Goal: Information Seeking & Learning: Learn about a topic

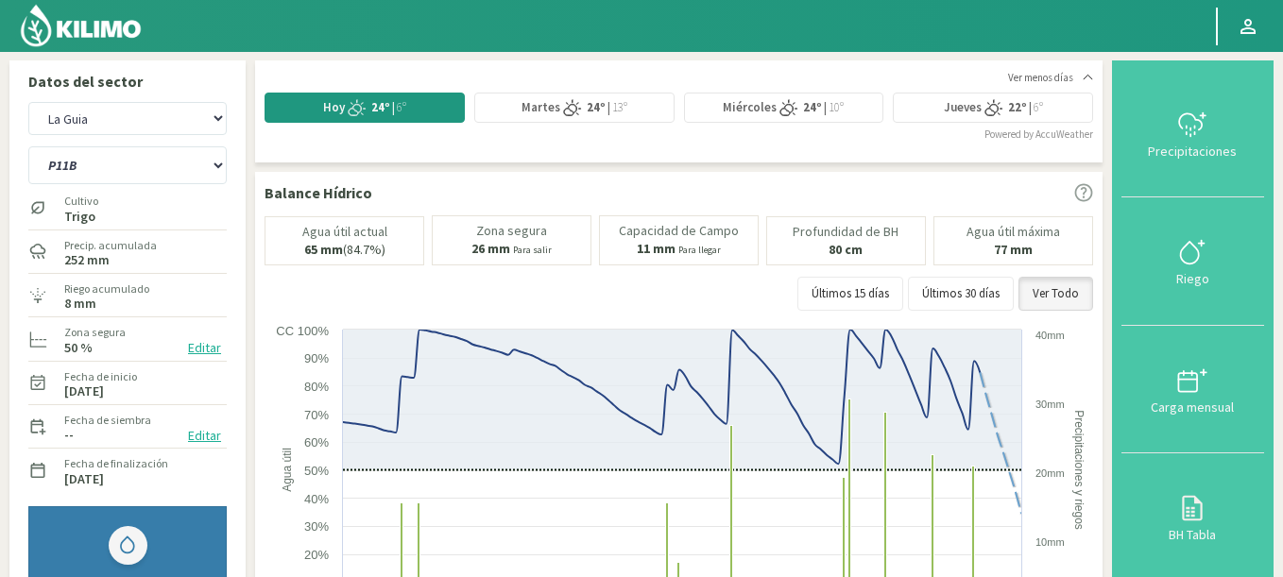
select select "1903: Object"
click at [28, 102] on select "Agr. Huertos de Chocalan Agrícola Bakia Agrícola [GEOGRAPHIC_DATA] - IC Agrícol…" at bounding box center [127, 118] width 198 height 33
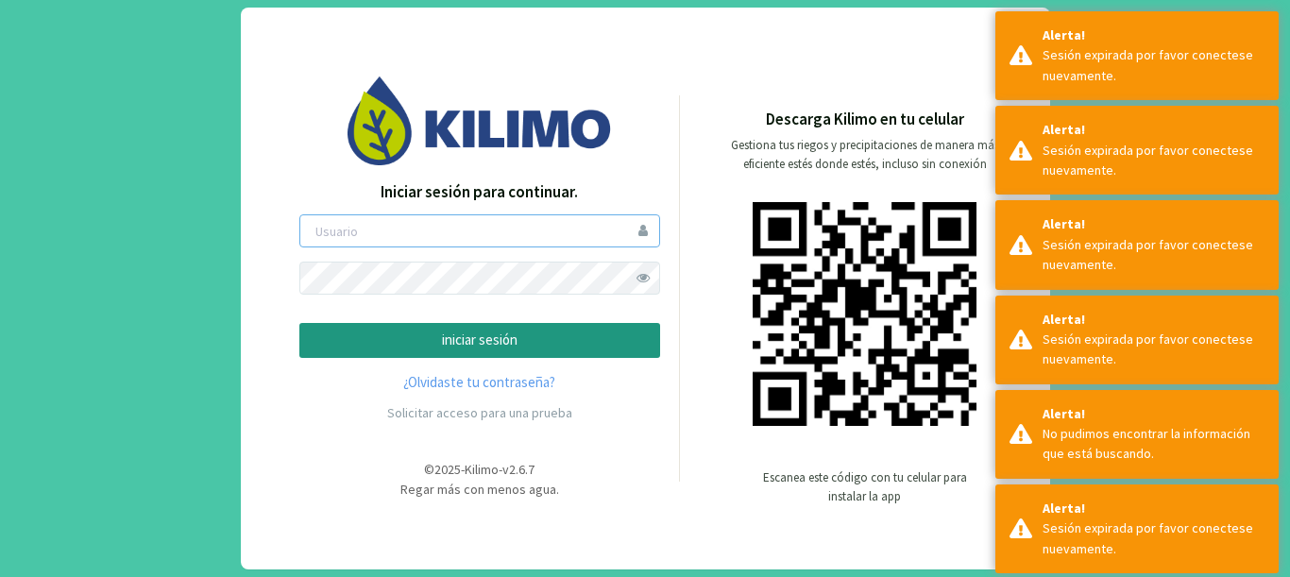
type input "gastonL"
click at [366, 341] on p "iniciar sesión" at bounding box center [479, 341] width 329 height 22
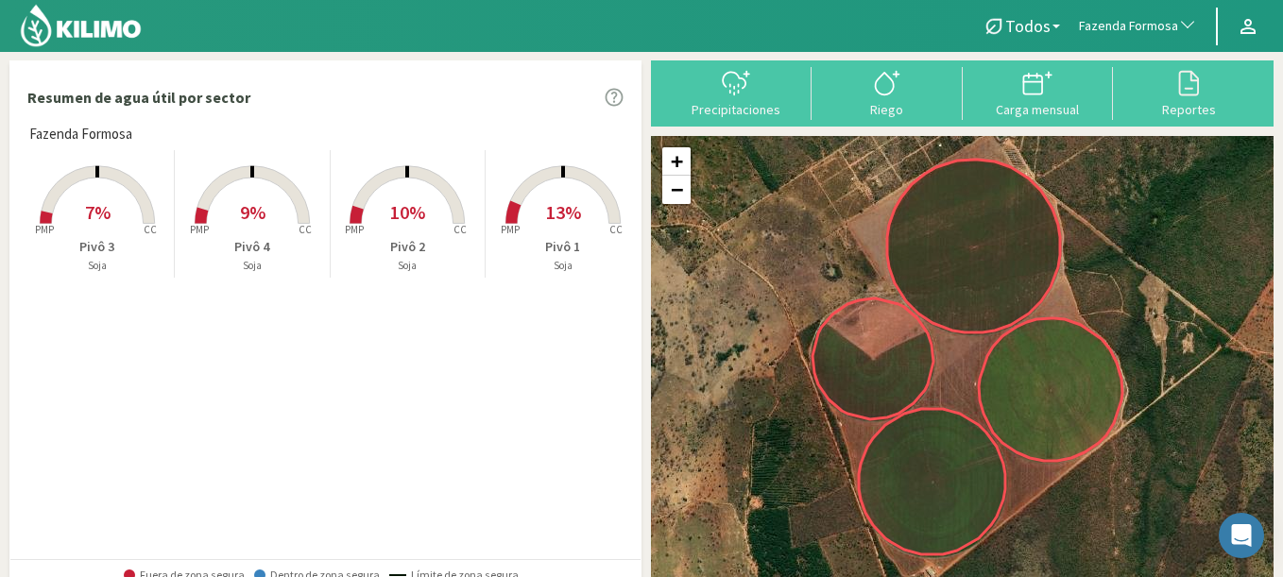
click at [1174, 17] on span "button" at bounding box center [1182, 26] width 19 height 19
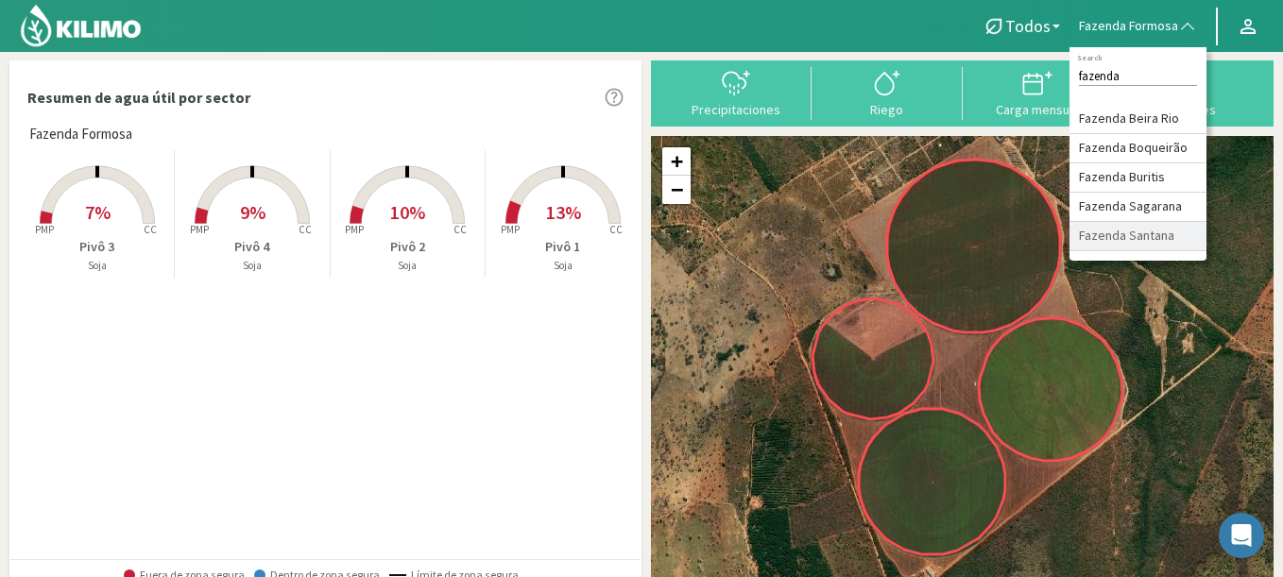
type input "fazenda"
click at [1174, 245] on li "Fazenda Santana" at bounding box center [1137, 236] width 137 height 29
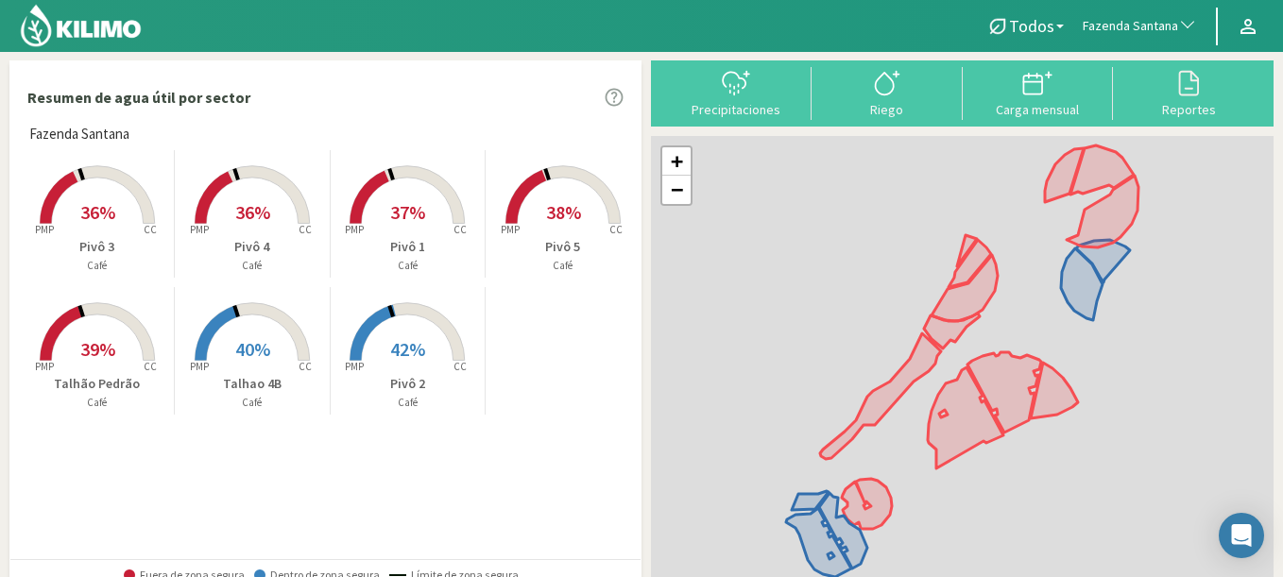
click at [446, 365] on rect at bounding box center [406, 362] width 151 height 151
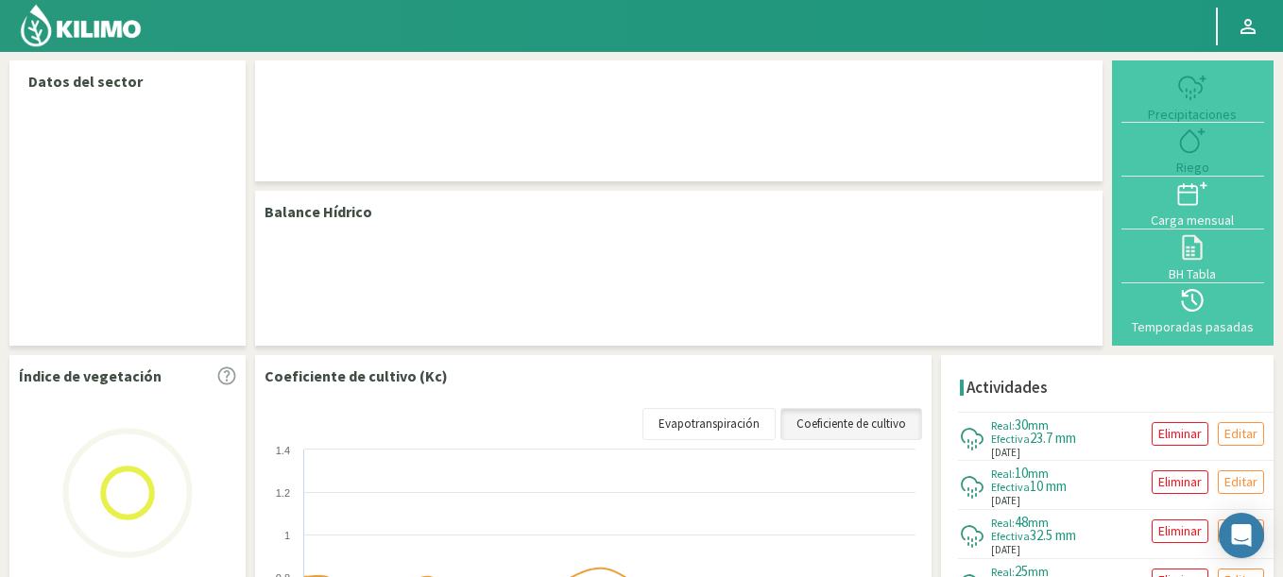
select select "109: Object"
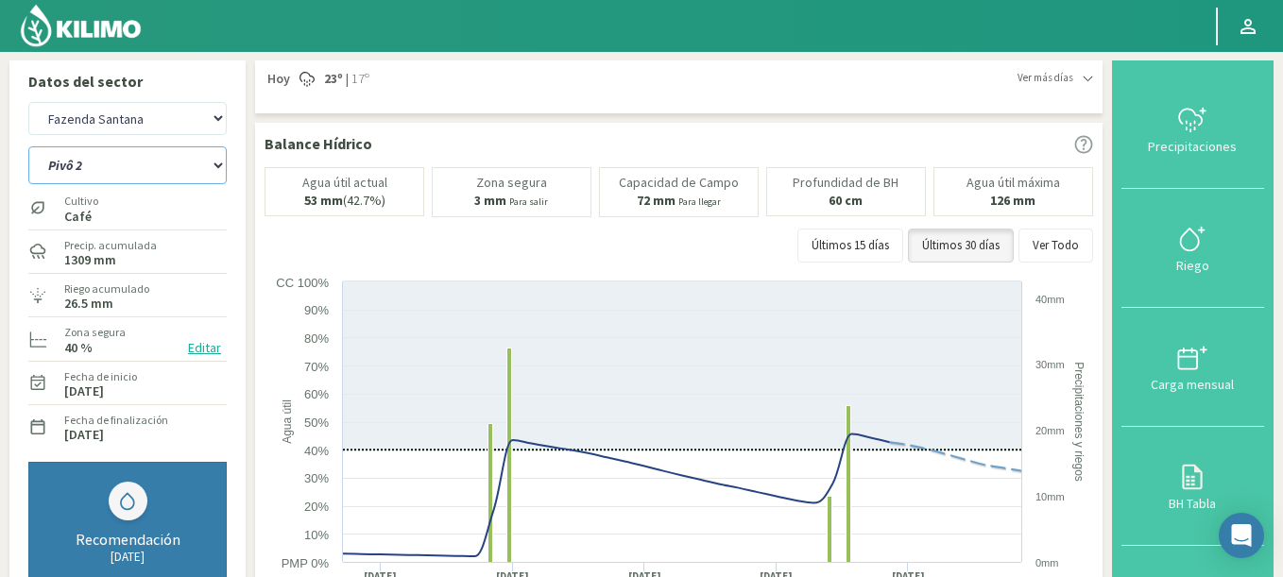
click at [138, 154] on select "Pivô 1 Pivô 2 Pivô 3 Pivô 4 Pivô 5 Talhao 4B Talhão Pedrão" at bounding box center [127, 165] width 198 height 38
click at [28, 146] on select "Pivô 1 Pivô 2 Pivô 3 Pivô 4 Pivô 5 Talhao 4B Talhão Pedrão" at bounding box center [127, 165] width 198 height 38
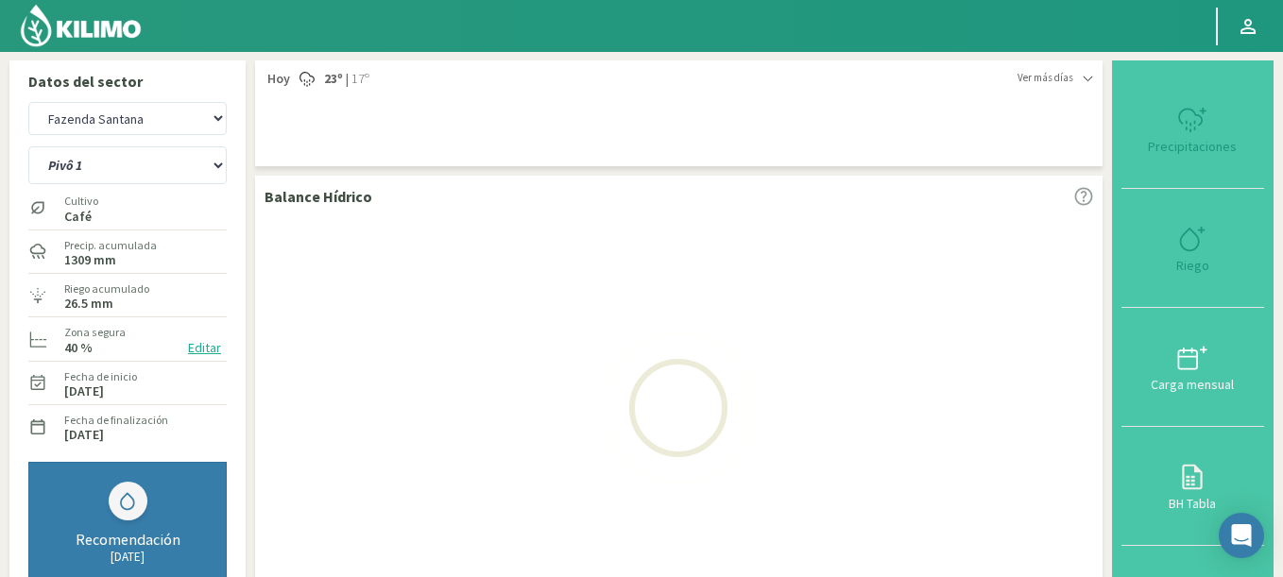
select select "1: Object"
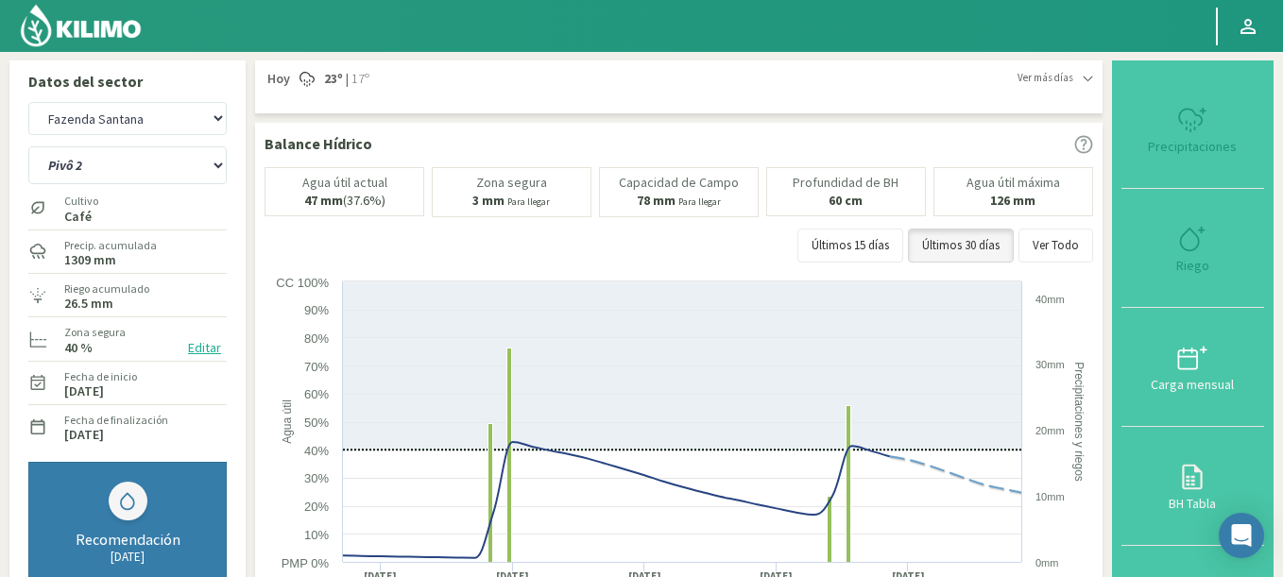
select select "409: Object"
select select "7: Object"
drag, startPoint x: 132, startPoint y: 153, endPoint x: 122, endPoint y: 48, distance: 105.3
click at [117, 29] on img at bounding box center [81, 25] width 124 height 45
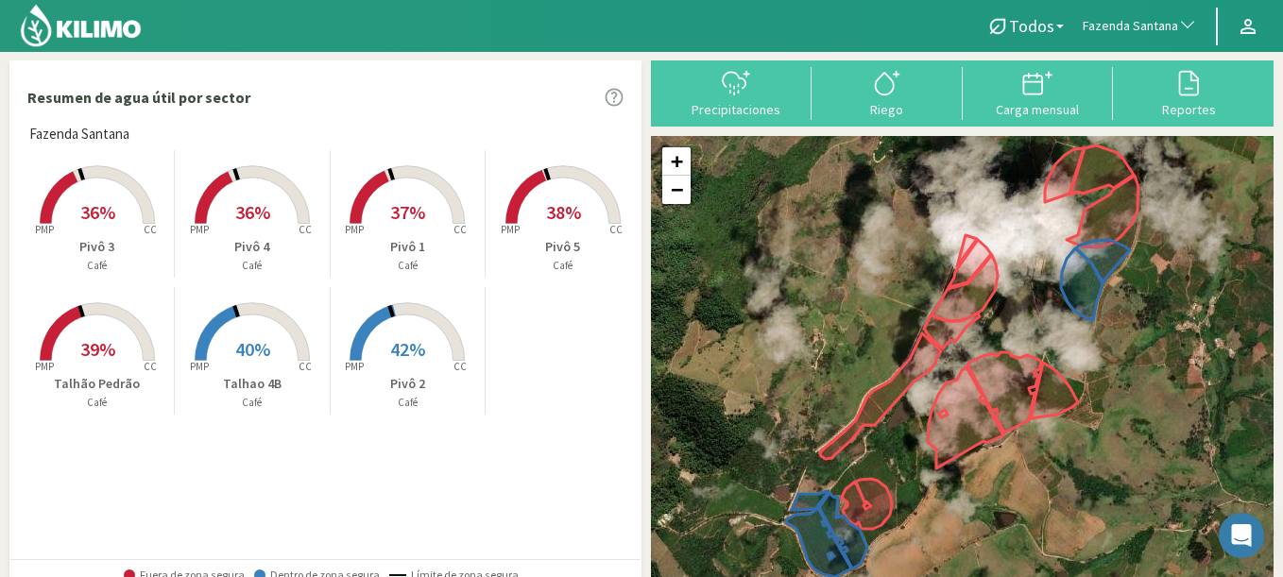
click at [141, 318] on rect at bounding box center [97, 362] width 151 height 151
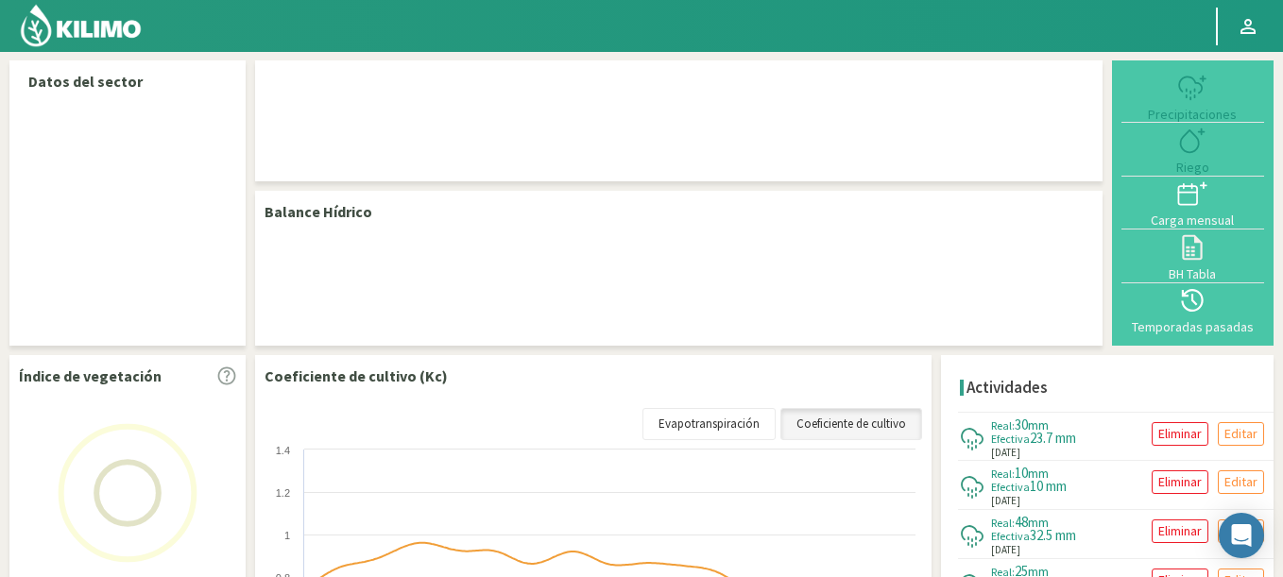
select select "109: Object"
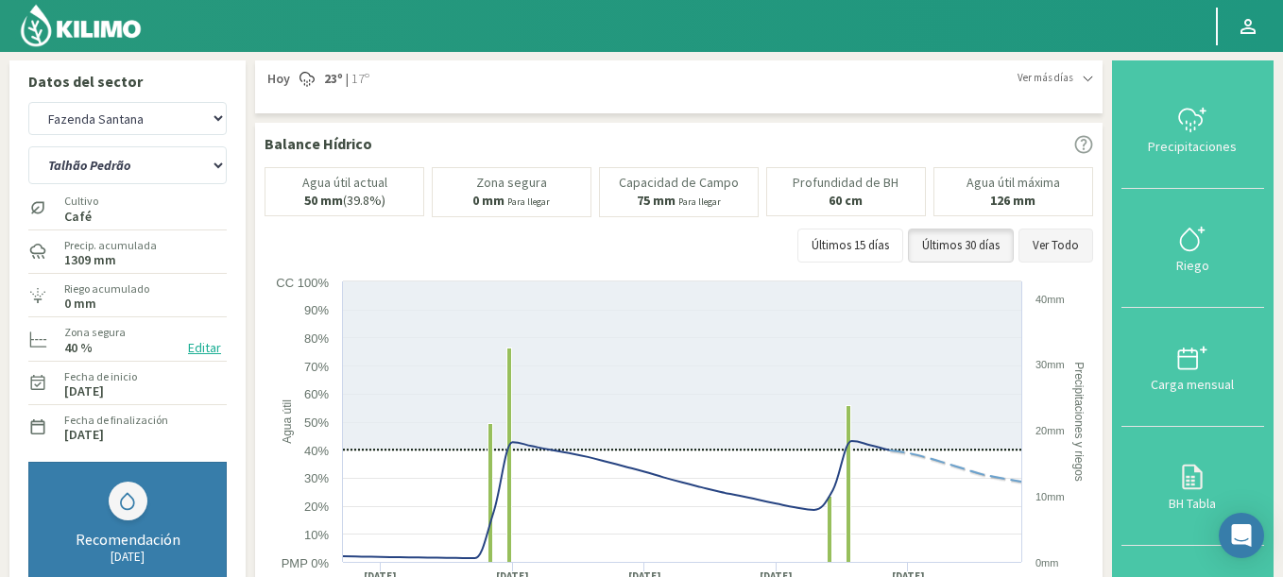
click at [1093, 231] on button "Ver Todo" at bounding box center [1055, 246] width 75 height 34
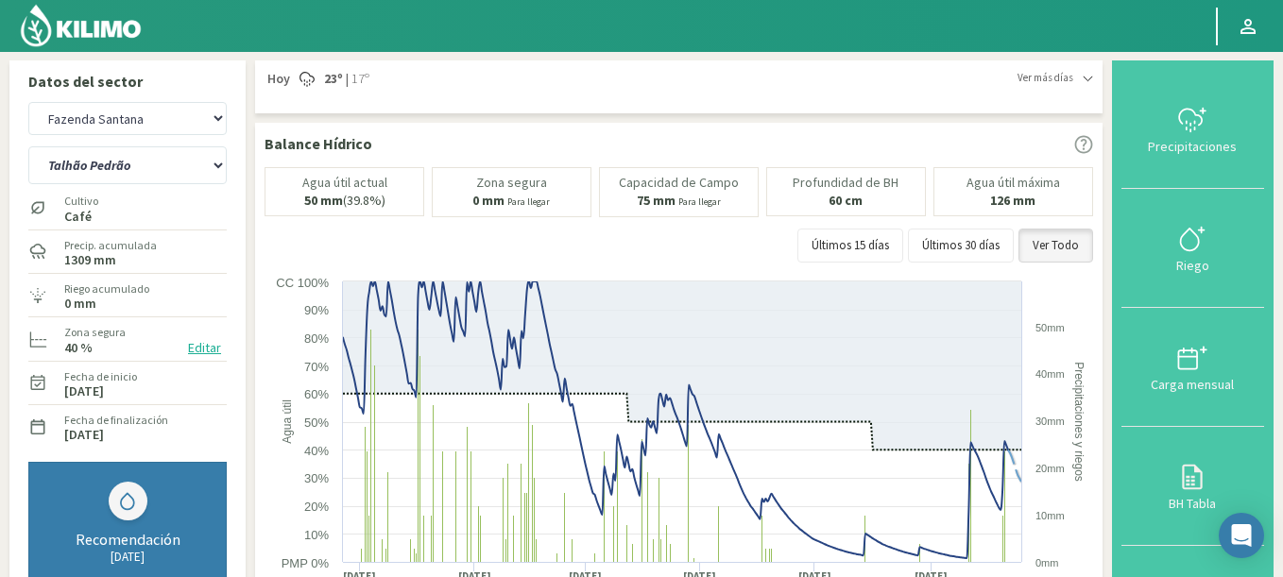
click at [1062, 85] on span "Ver más días" at bounding box center [1045, 78] width 56 height 16
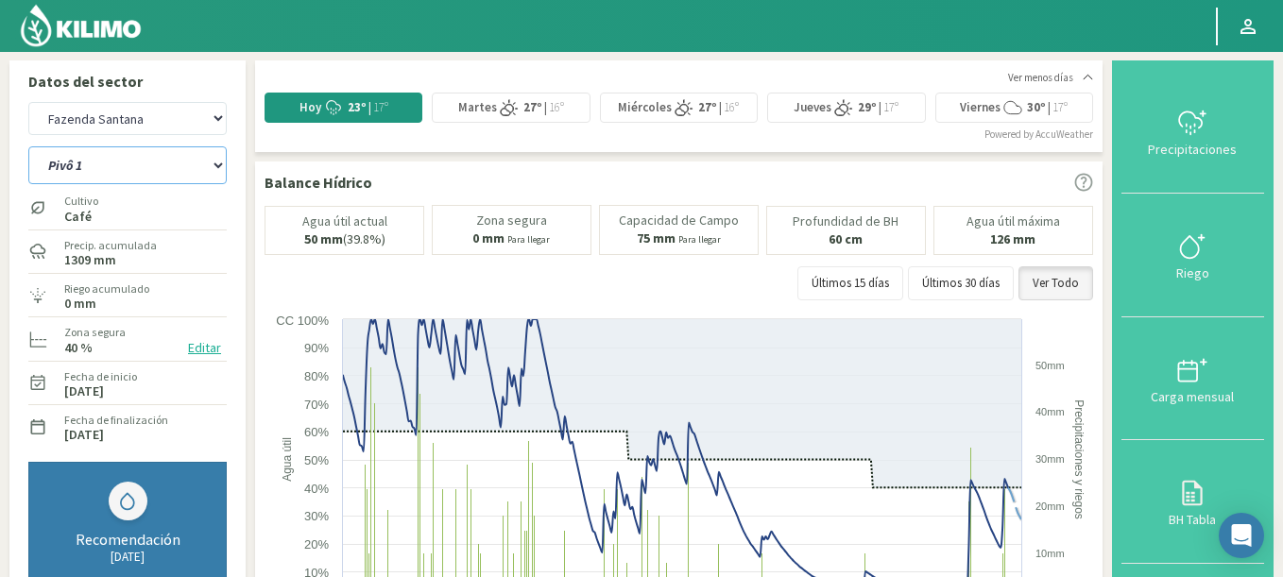
click at [28, 146] on select "Pivô 1 Pivô 2 Pivô 3 Pivô 4 Pivô 5 Talhao 4B Talhão Pedrão" at bounding box center [127, 165] width 198 height 38
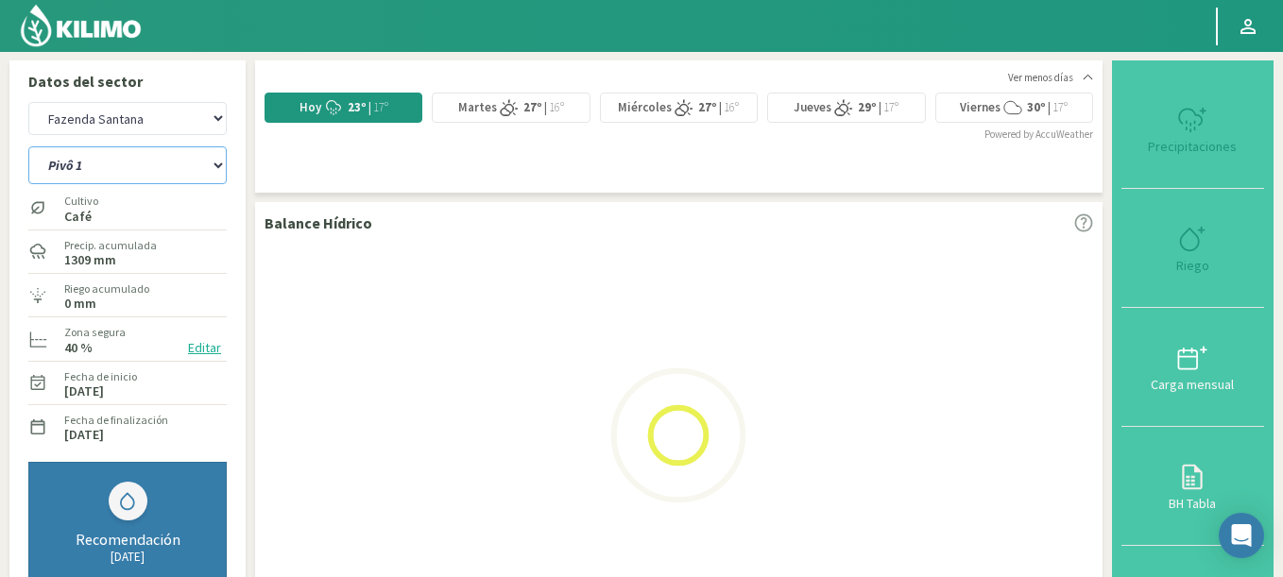
select select "6: Object"
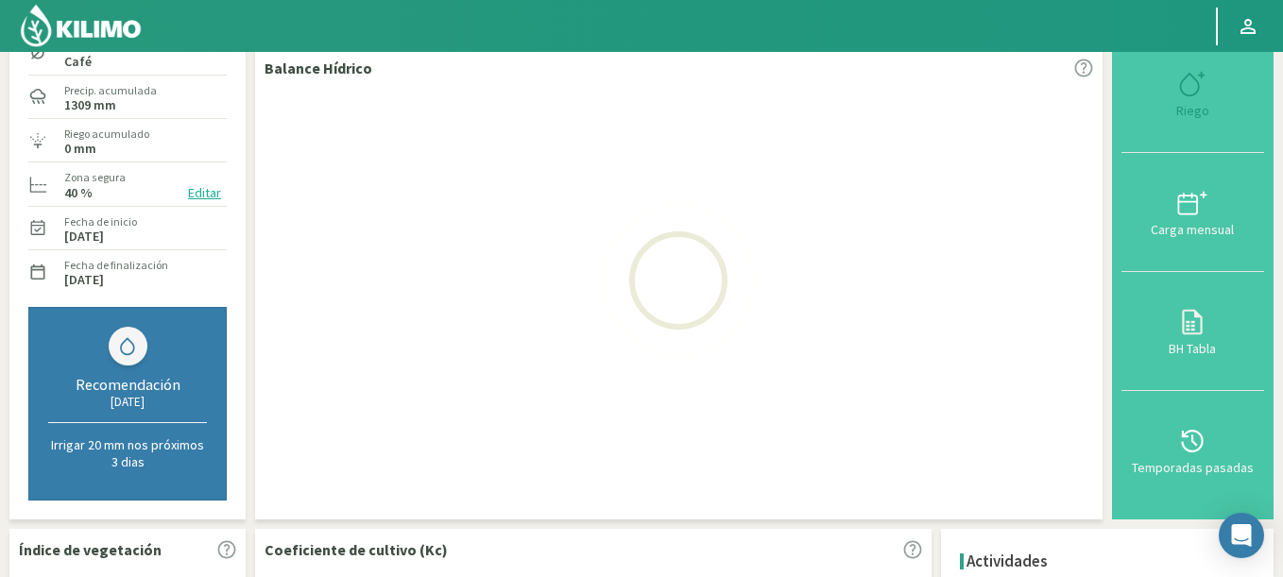
scroll to position [227, 0]
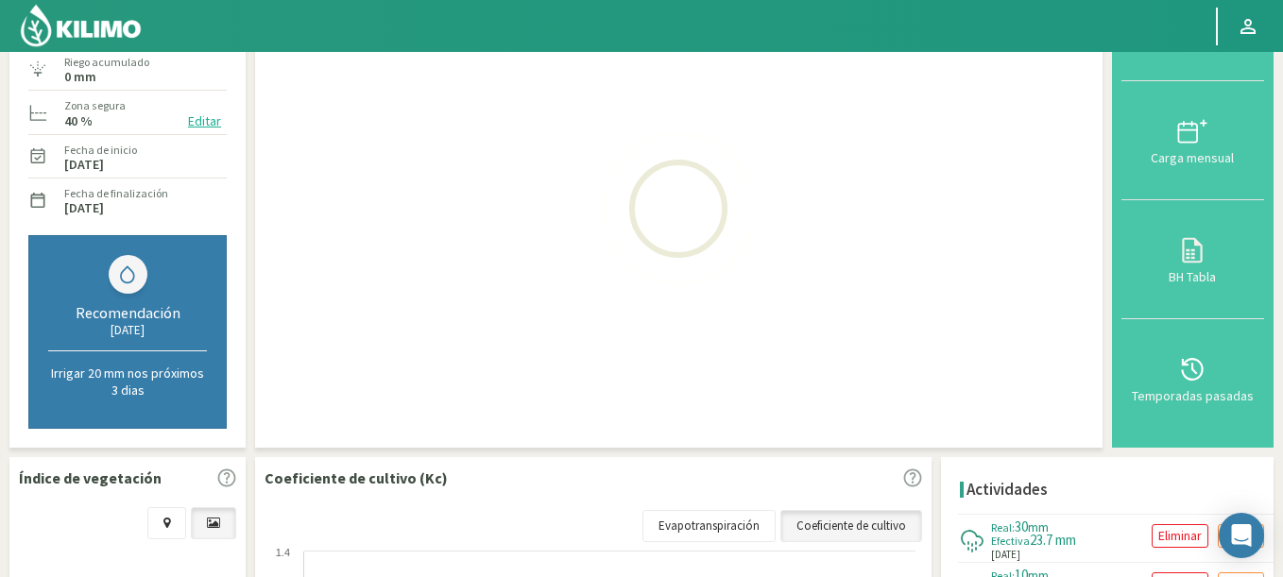
select select "409: Object"
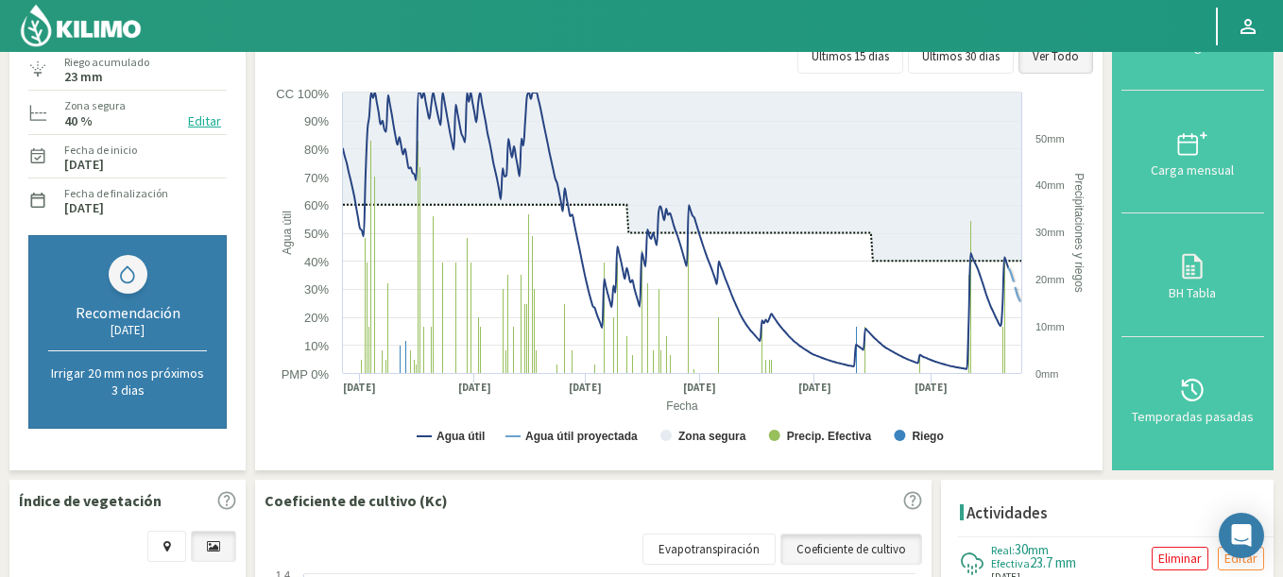
scroll to position [0, 0]
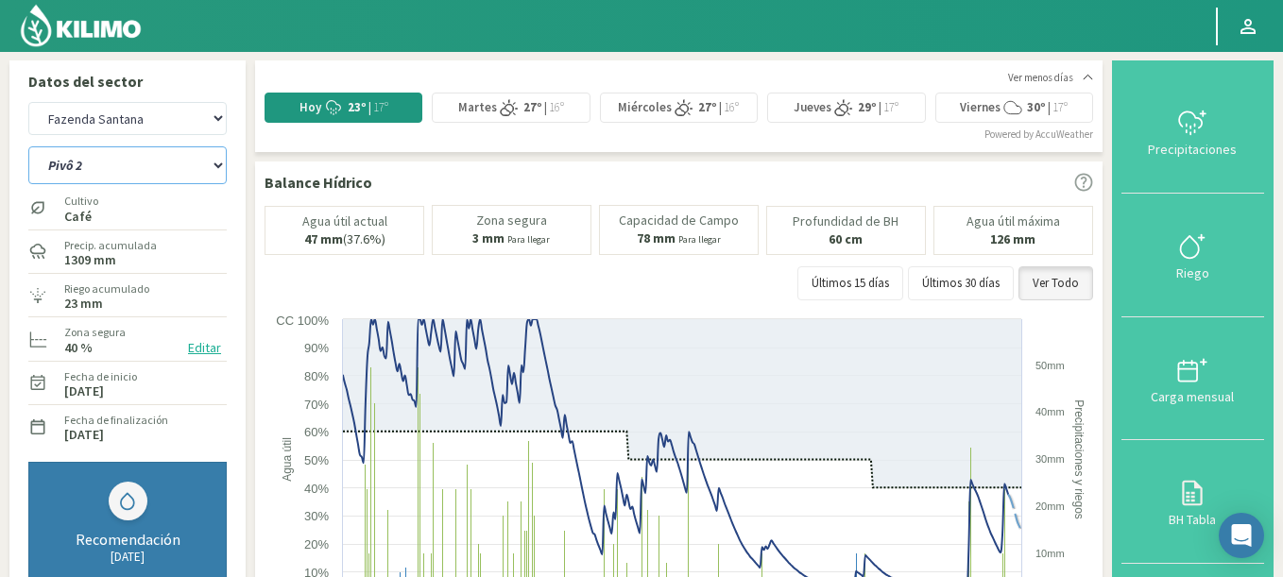
click at [28, 146] on select "Pivô 1 Pivô 2 Pivô 3 Pivô 4 Pivô 5 Talhao 4B Talhão Pedrão" at bounding box center [127, 165] width 198 height 38
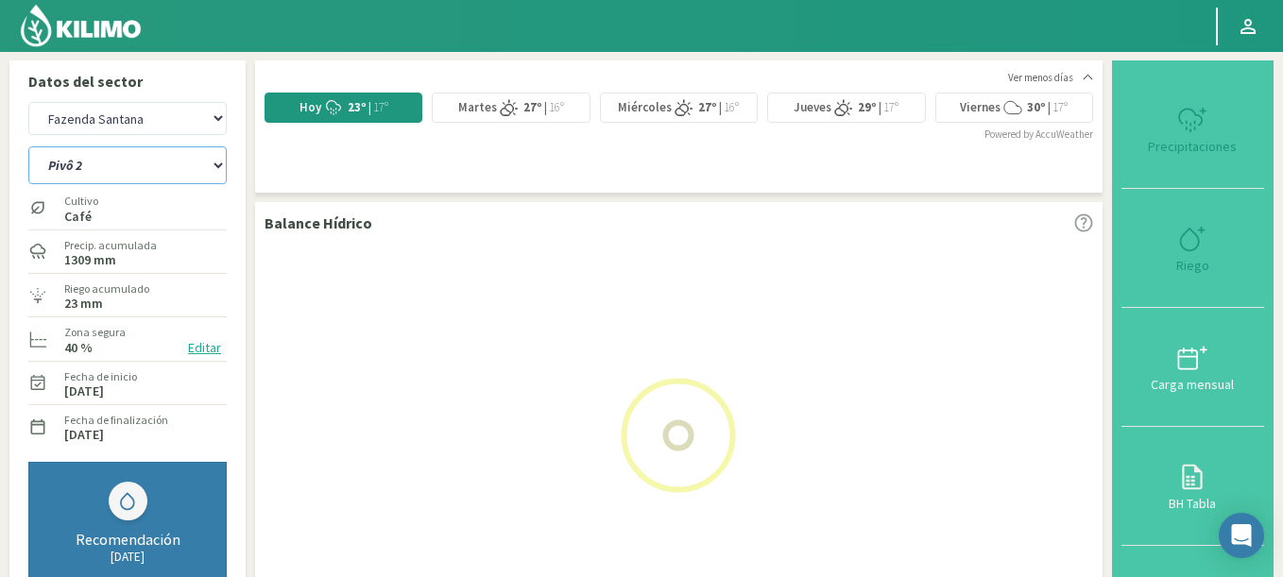
scroll to position [227, 0]
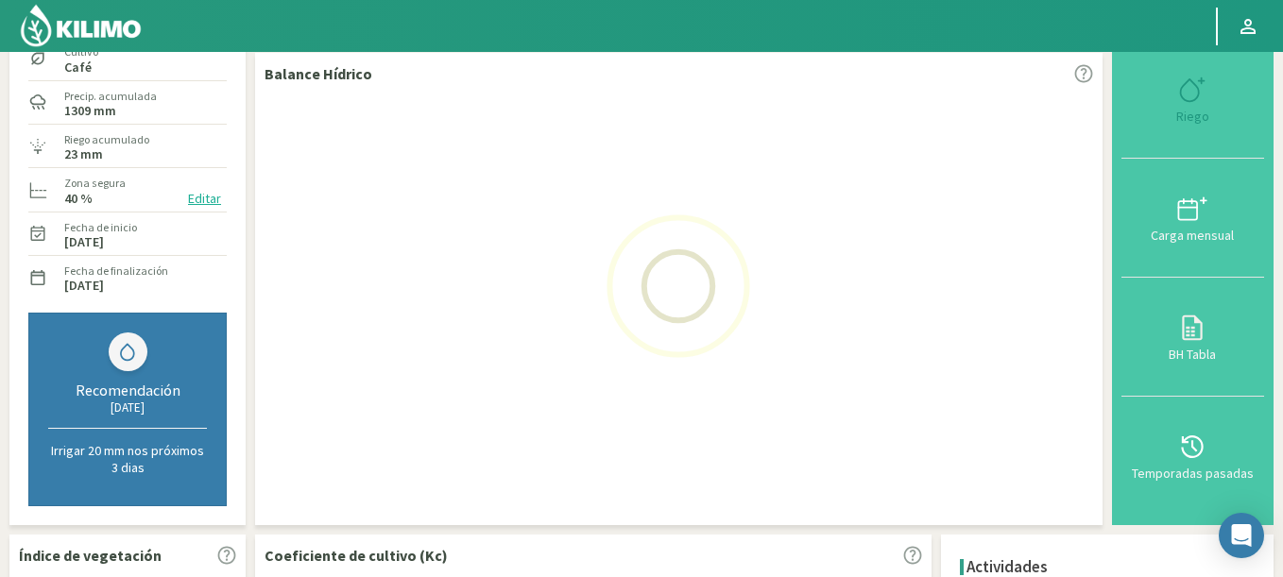
select select "7: Object"
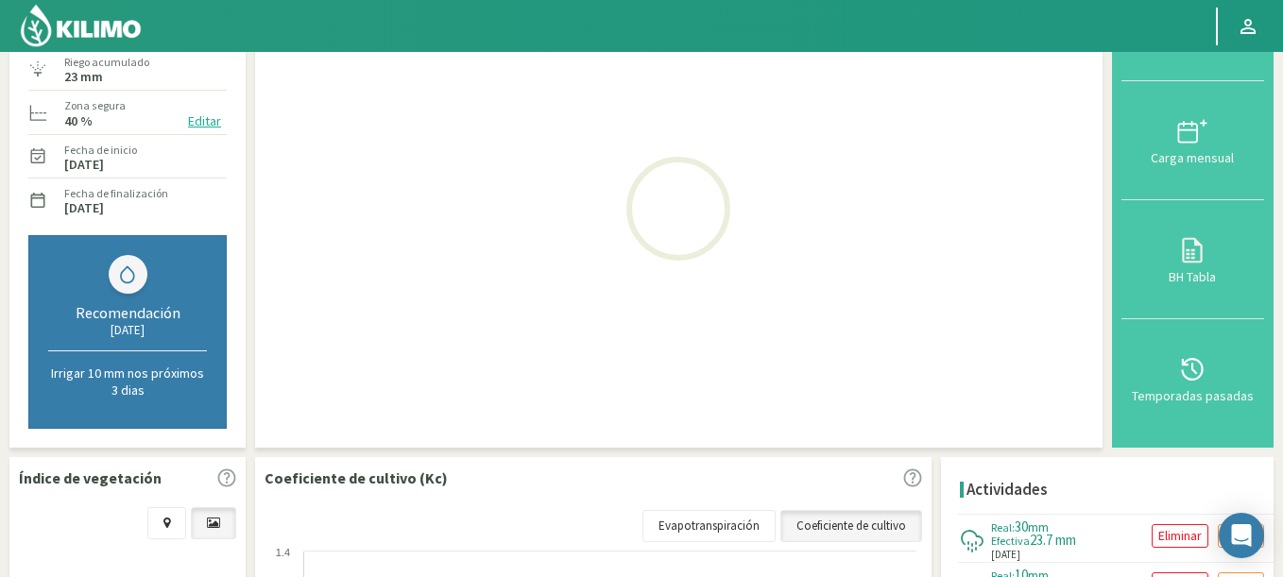
select select "709: Object"
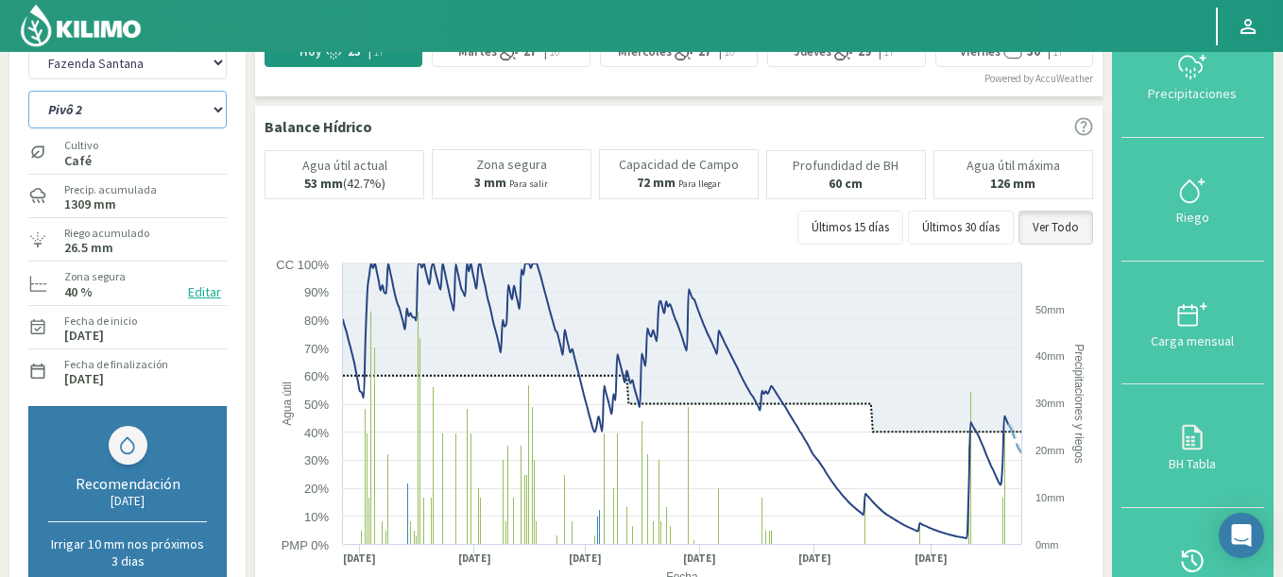
scroll to position [0, 0]
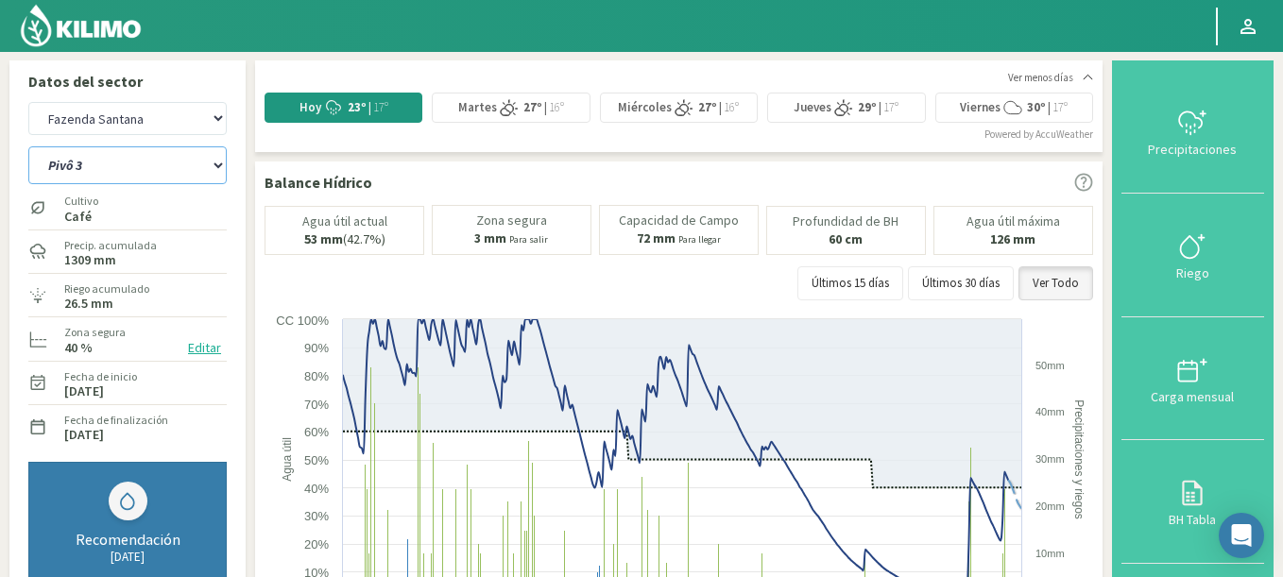
click at [28, 146] on select "Pivô 1 Pivô 2 Pivô 3 Pivô 4 Pivô 5 Talhao 4B Talhão Pedrão" at bounding box center [127, 165] width 198 height 38
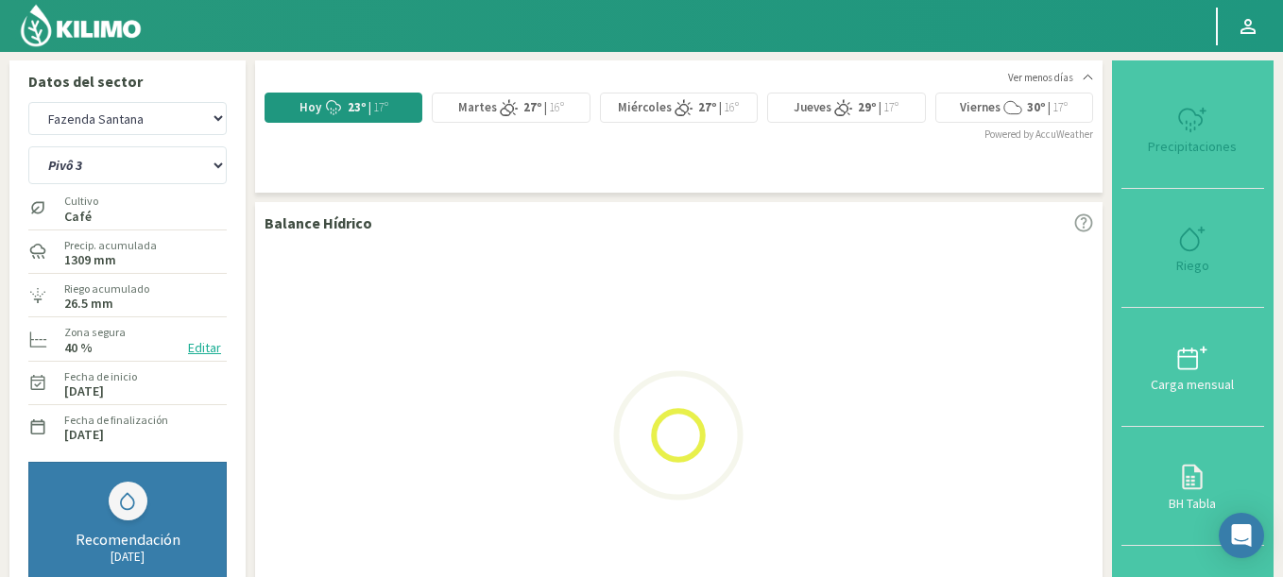
select select "15: Object"
select select "1009: Object"
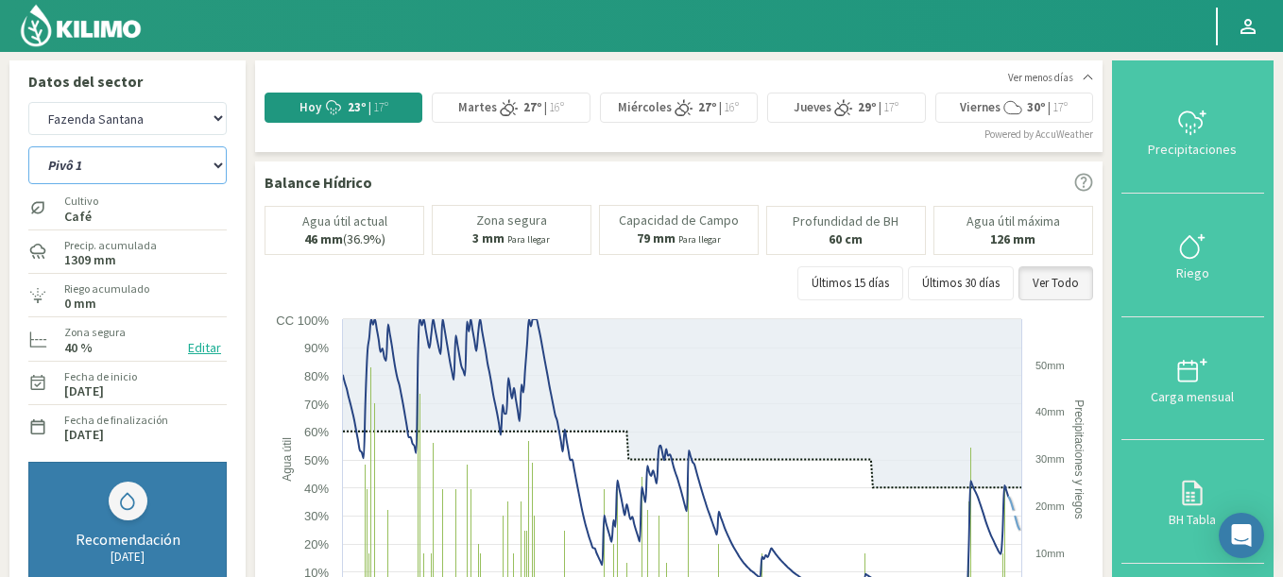
click at [28, 146] on select "Pivô 1 Pivô 2 Pivô 3 Pivô 4 Pivô 5 Talhao 4B Talhão Pedrão" at bounding box center [127, 165] width 198 height 38
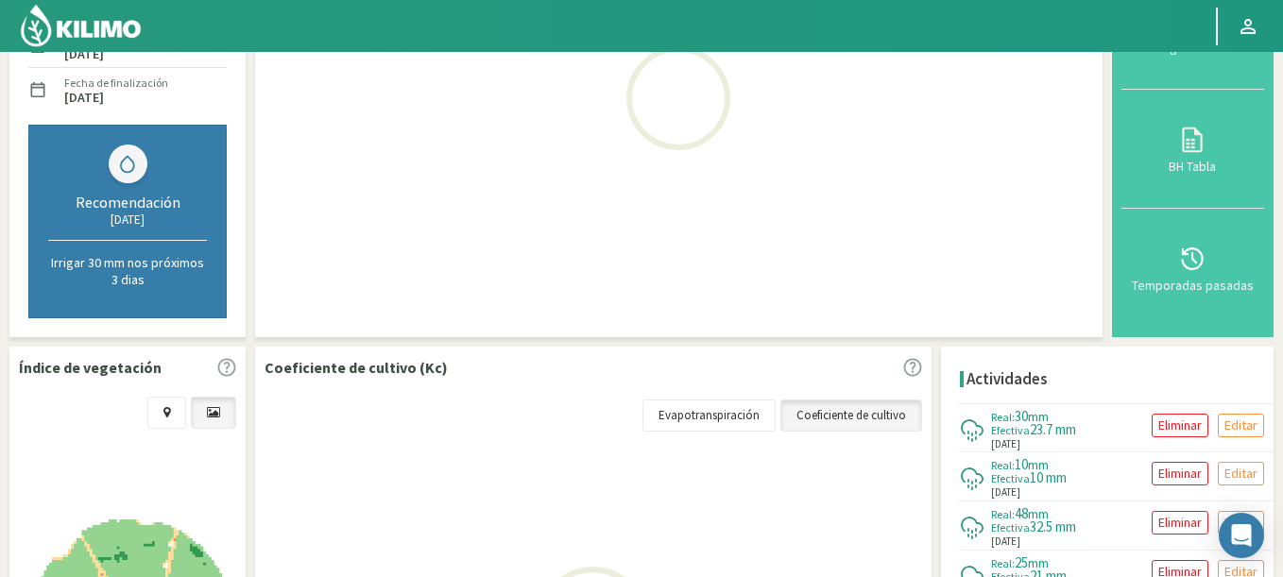
scroll to position [567, 0]
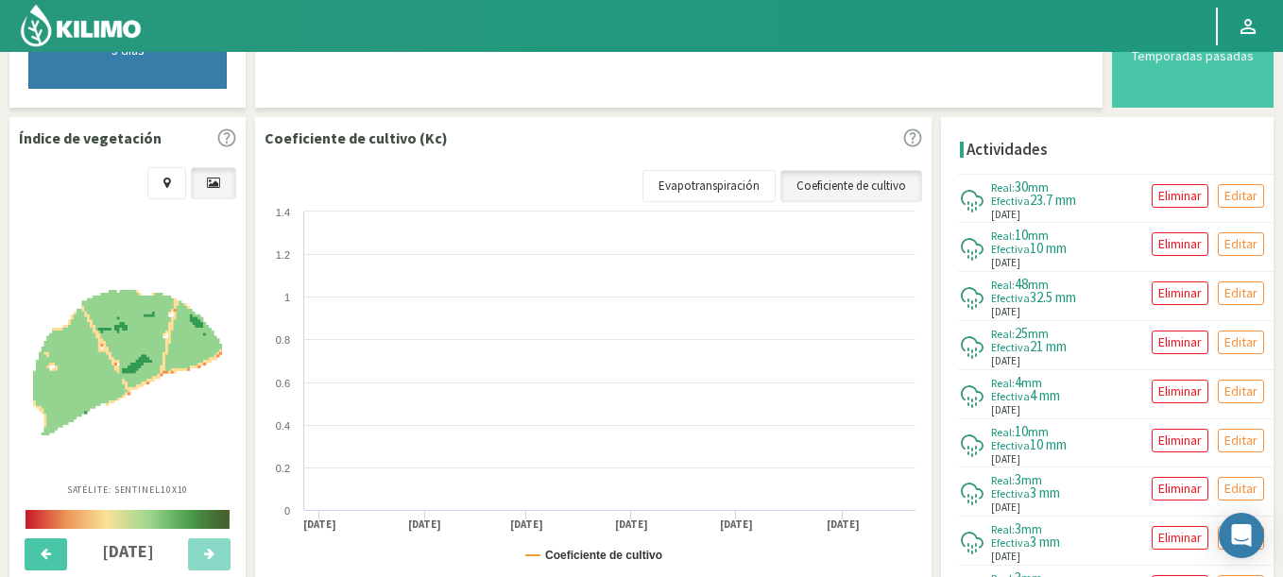
select select "23: Object"
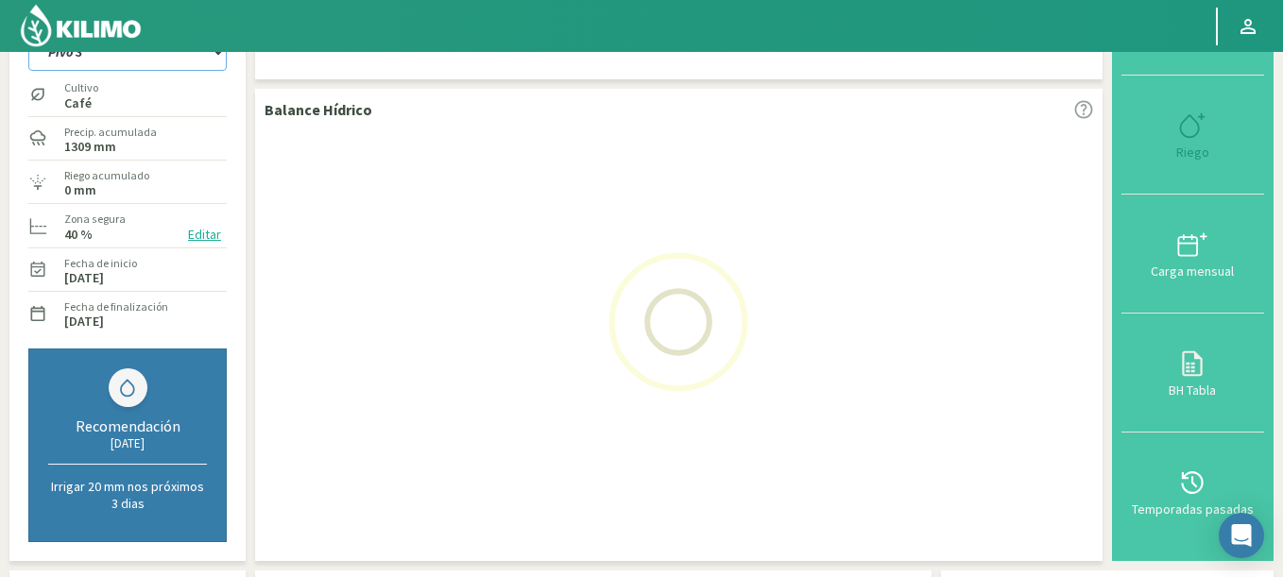
select select "1309: Object"
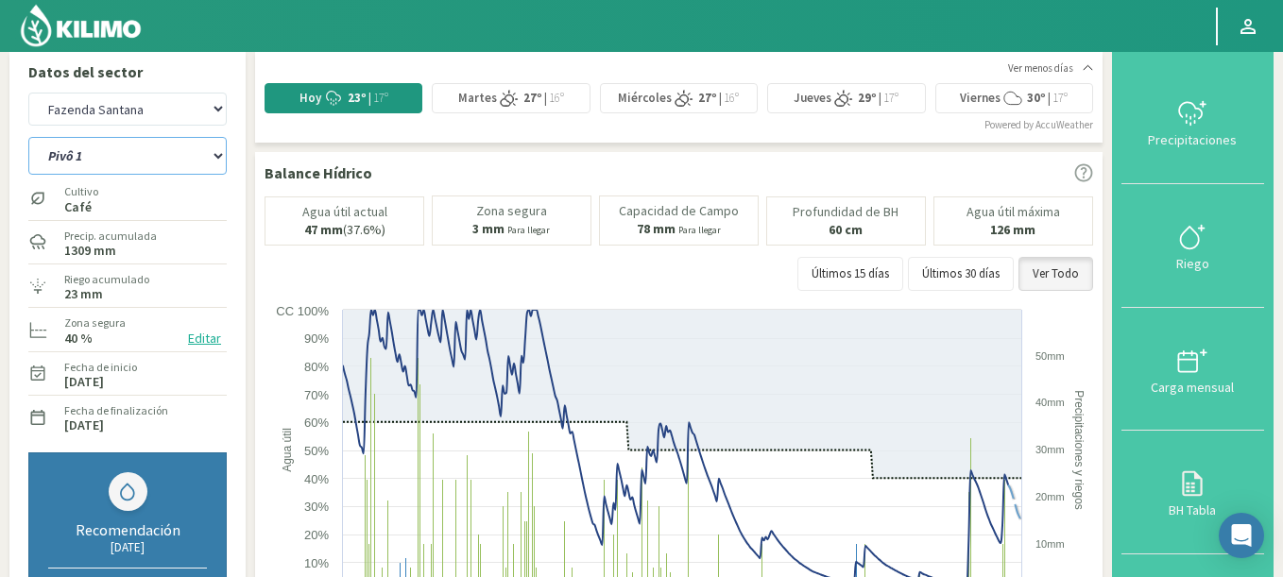
scroll to position [0, 0]
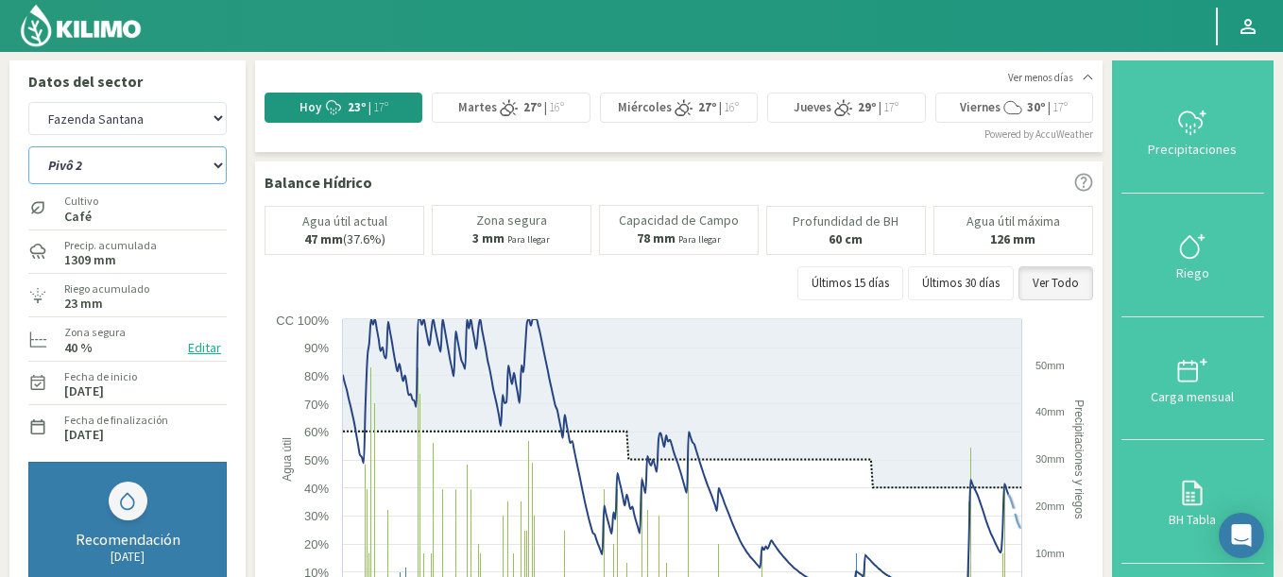
click at [28, 146] on select "Pivô 1 Pivô 2 Pivô 3 Pivô 4 Pivô 5 Talhao 4B Talhão Pedrão" at bounding box center [127, 165] width 198 height 38
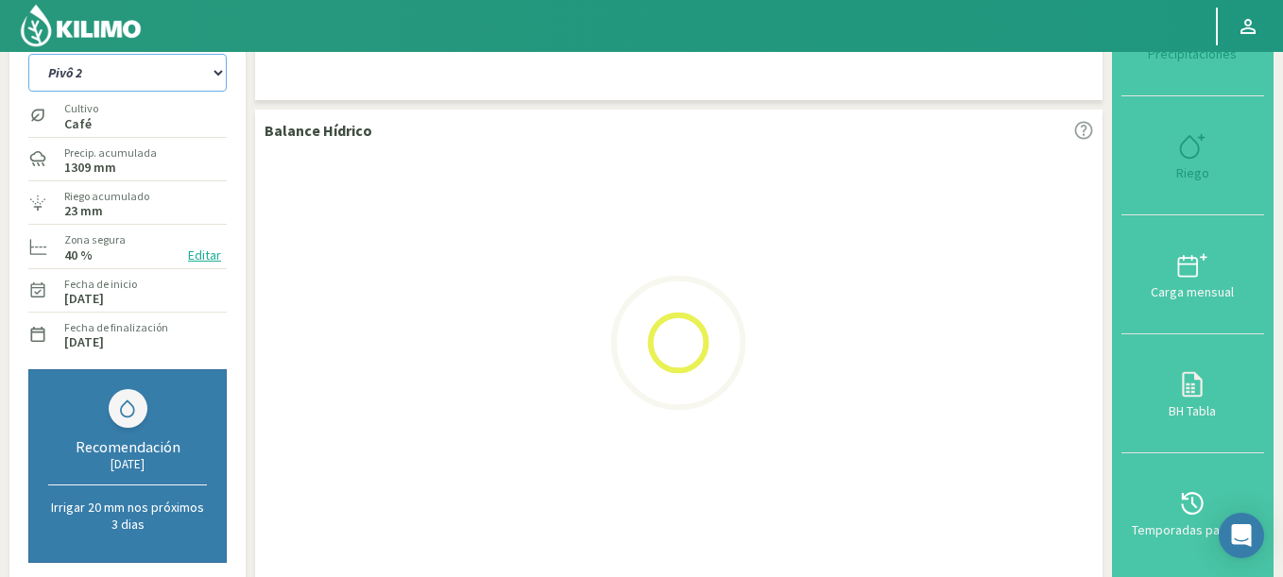
select select "28: Object"
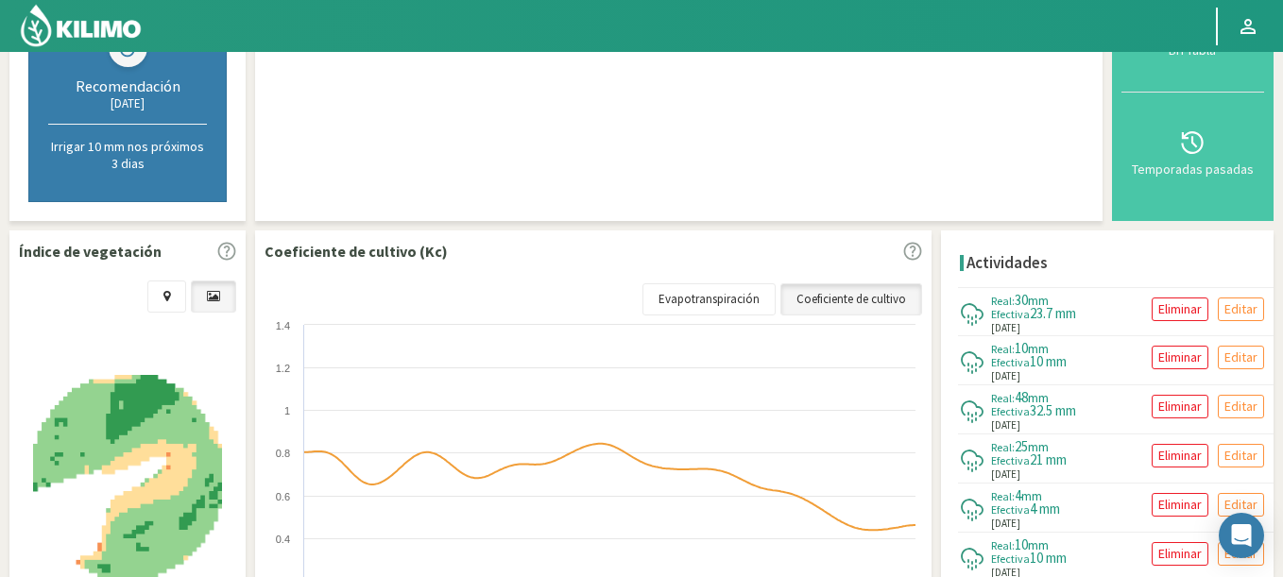
select select "1609: Object"
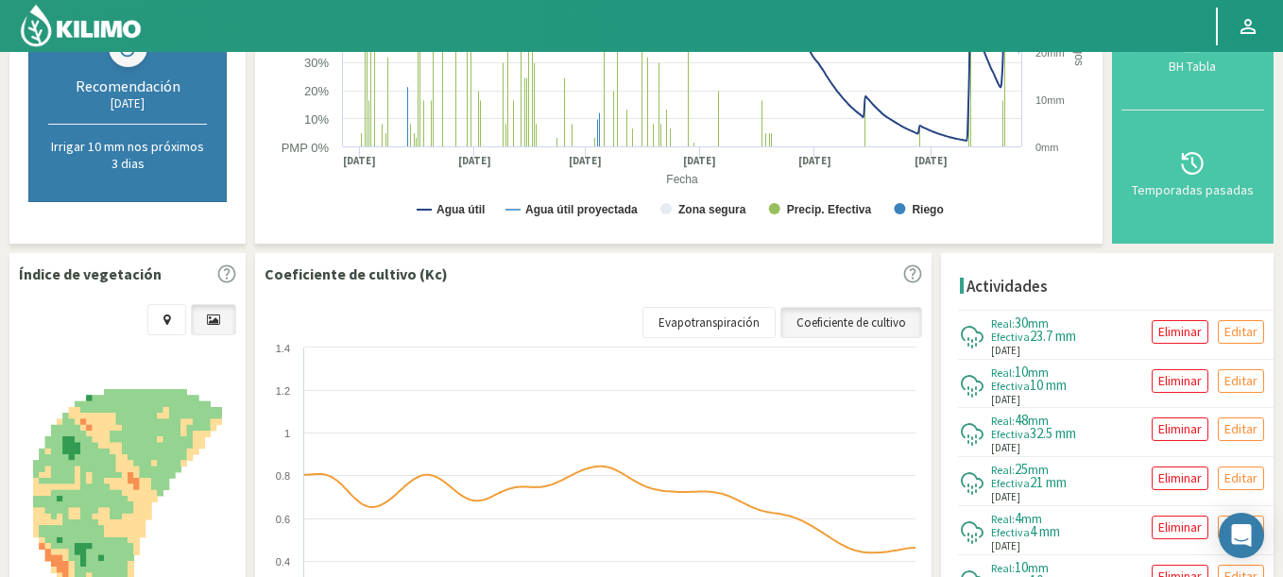
scroll to position [0, 0]
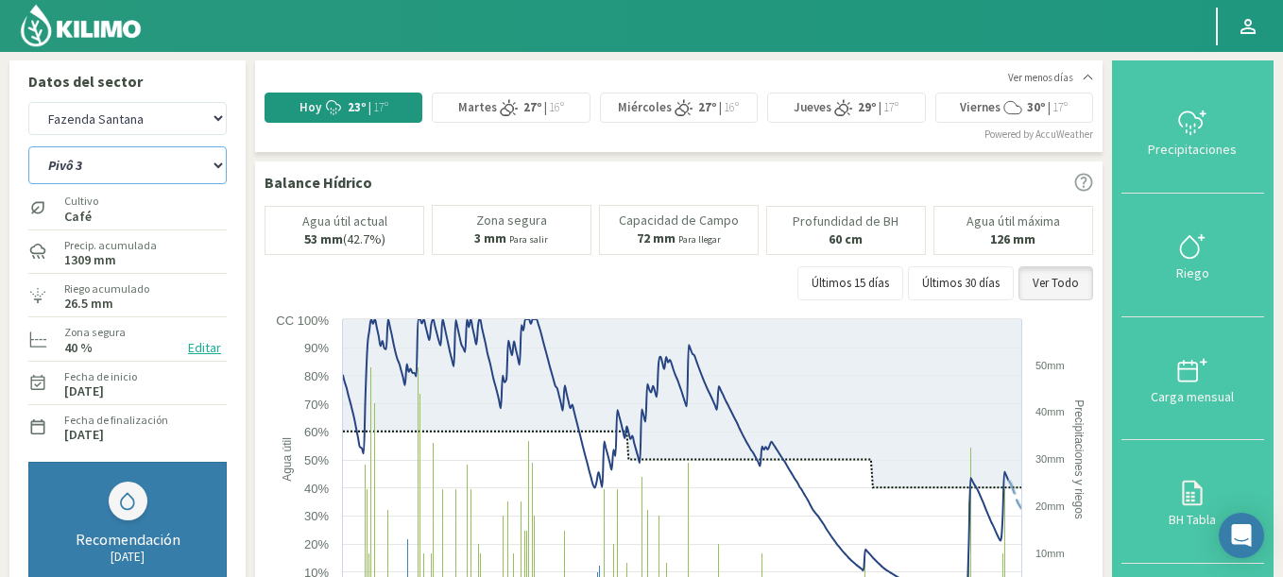
click at [28, 146] on select "Pivô 1 Pivô 2 Pivô 3 Pivô 4 Pivô 5 Talhao 4B Talhão Pedrão" at bounding box center [127, 165] width 198 height 38
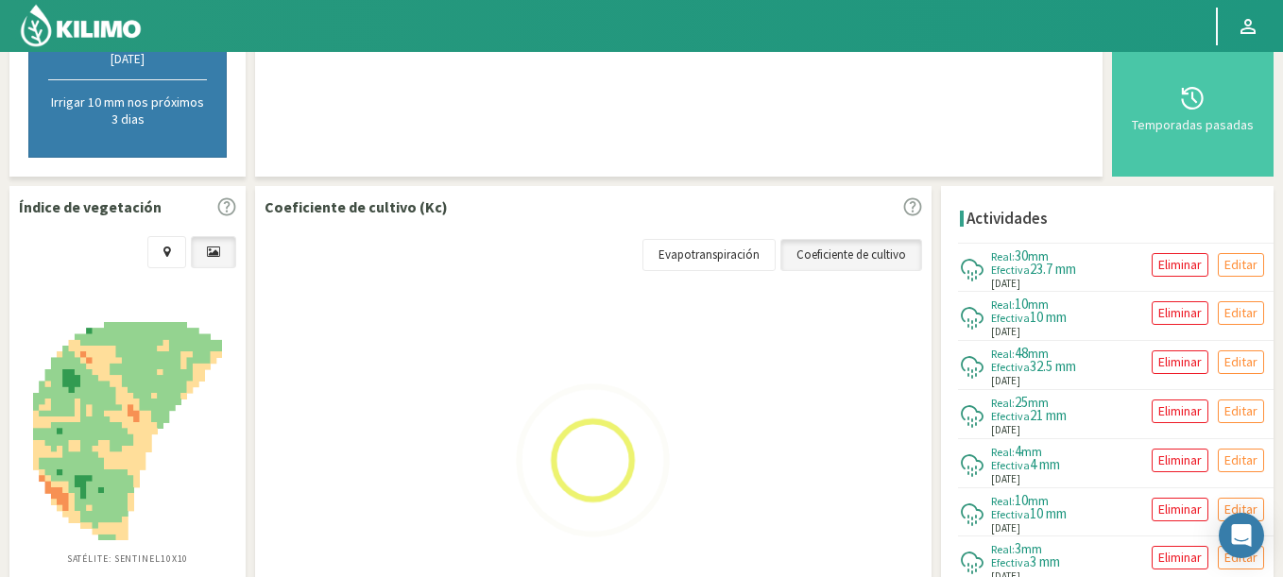
scroll to position [567, 0]
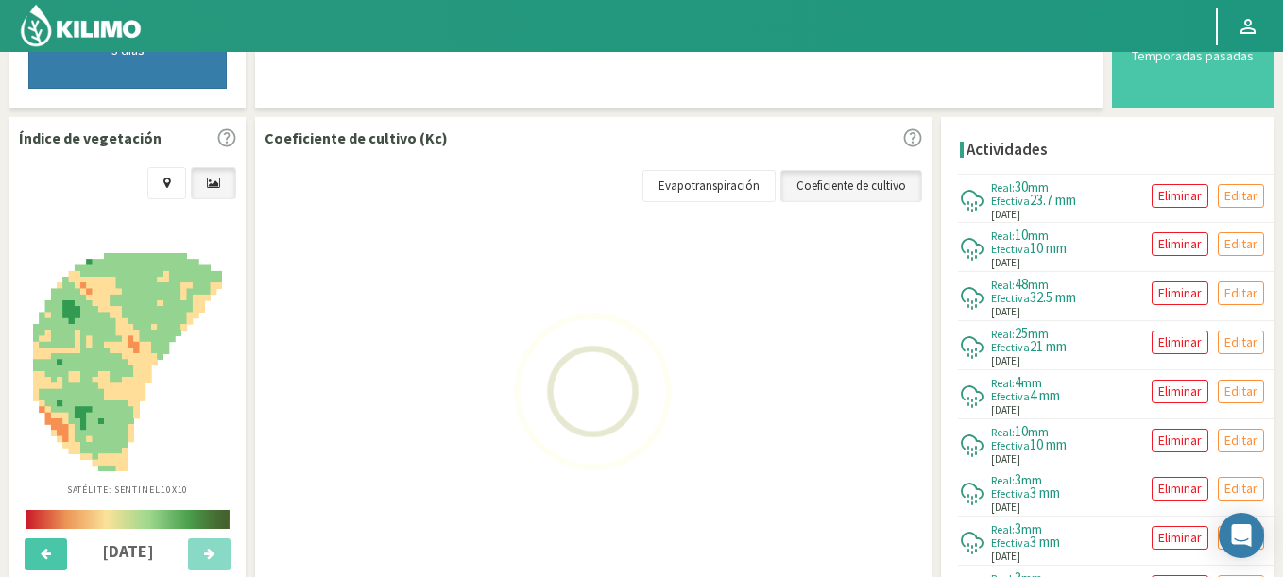
select select "36: Object"
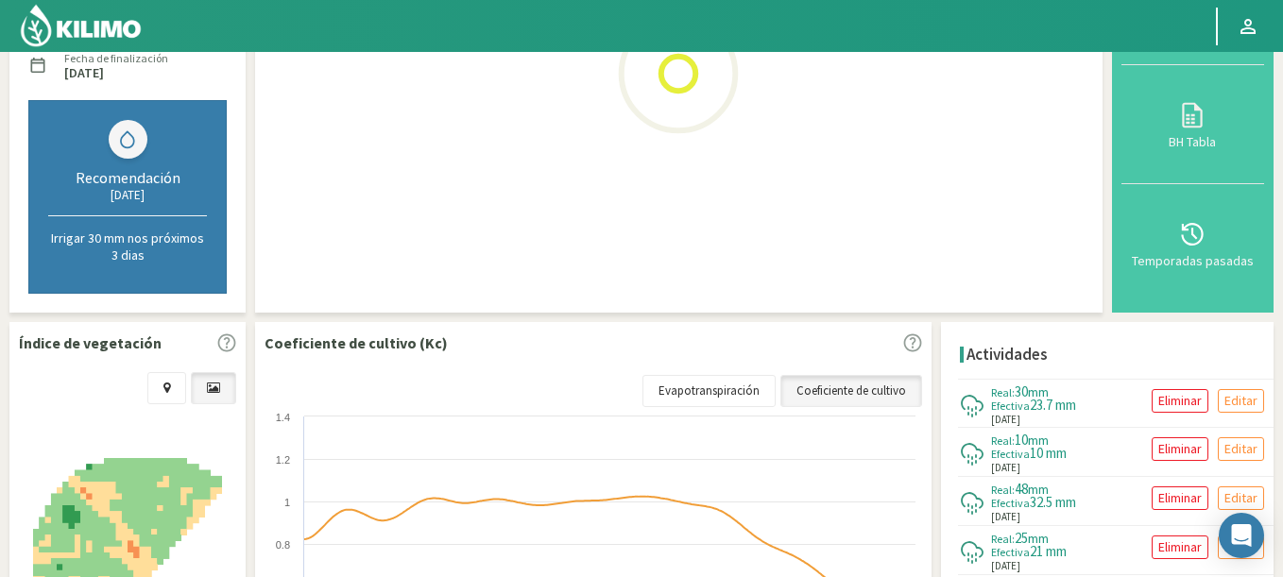
scroll to position [0, 0]
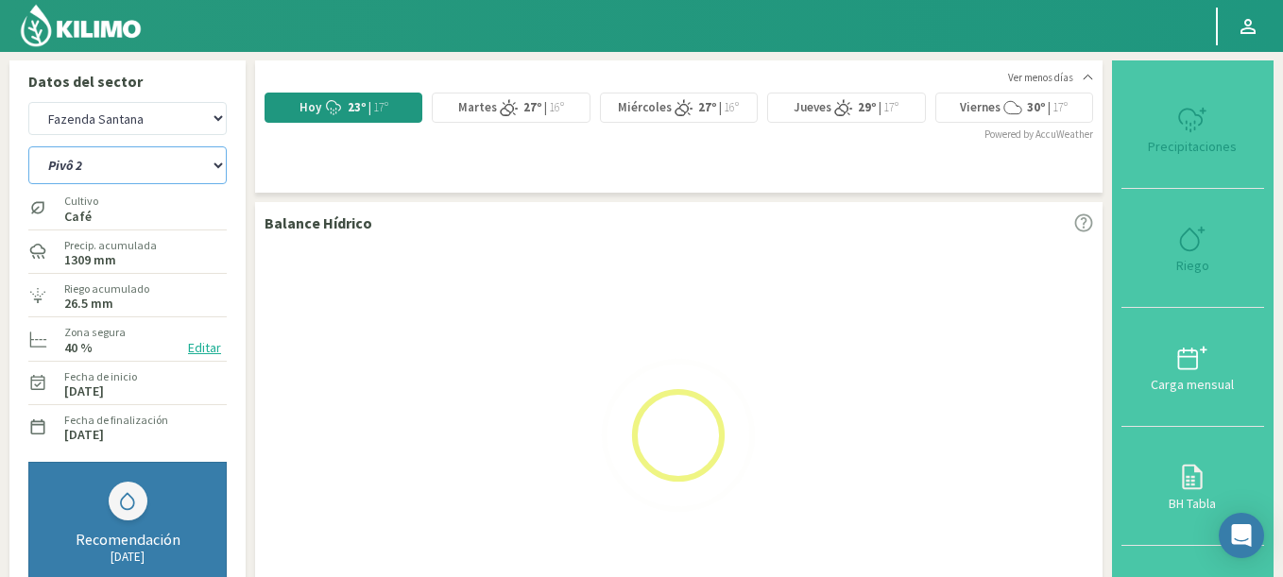
click at [89, 163] on select "Pivô 1 Pivô 2 Pivô 3 Pivô 4 Pivô 5 Talhao 4B Talhão Pedrão" at bounding box center [127, 165] width 198 height 38
select select "1909: Object"
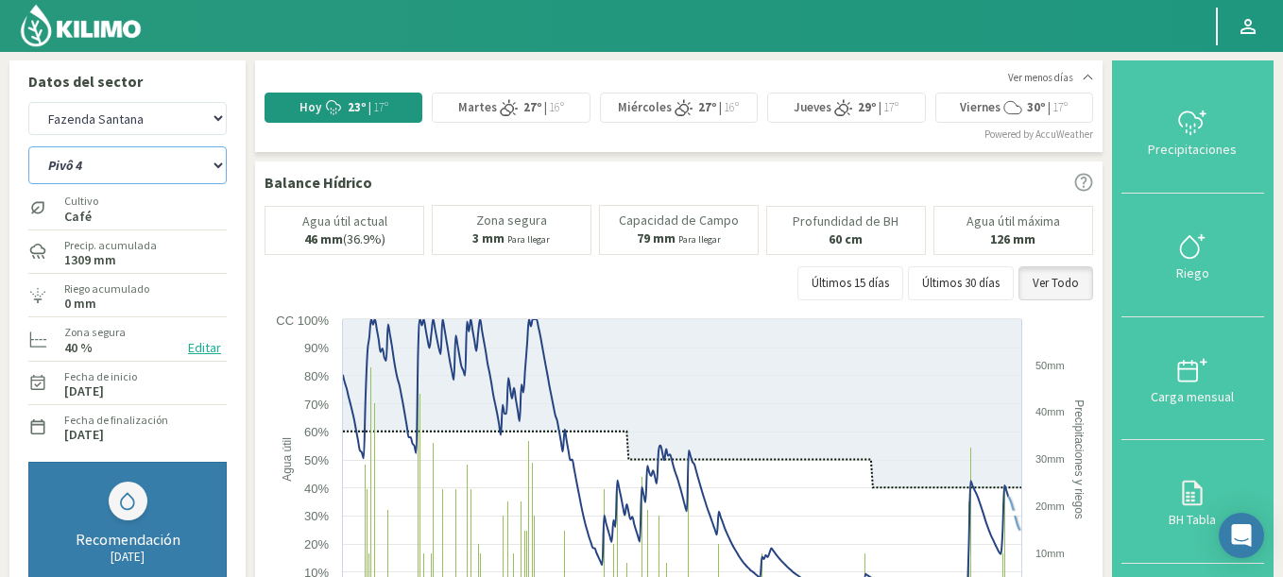
click at [28, 146] on select "Pivô 1 Pivô 2 Pivô 3 Pivô 4 Pivô 5 Talhao 4B Talhão Pedrão" at bounding box center [127, 165] width 198 height 38
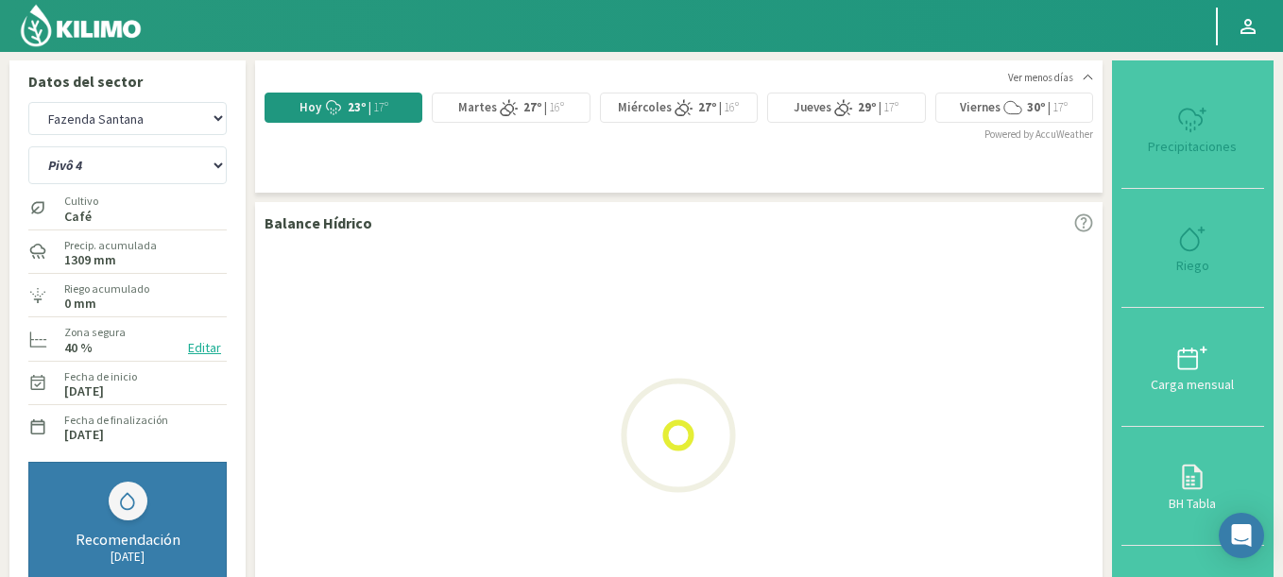
select select "44: Object"
select select "2209: Object"
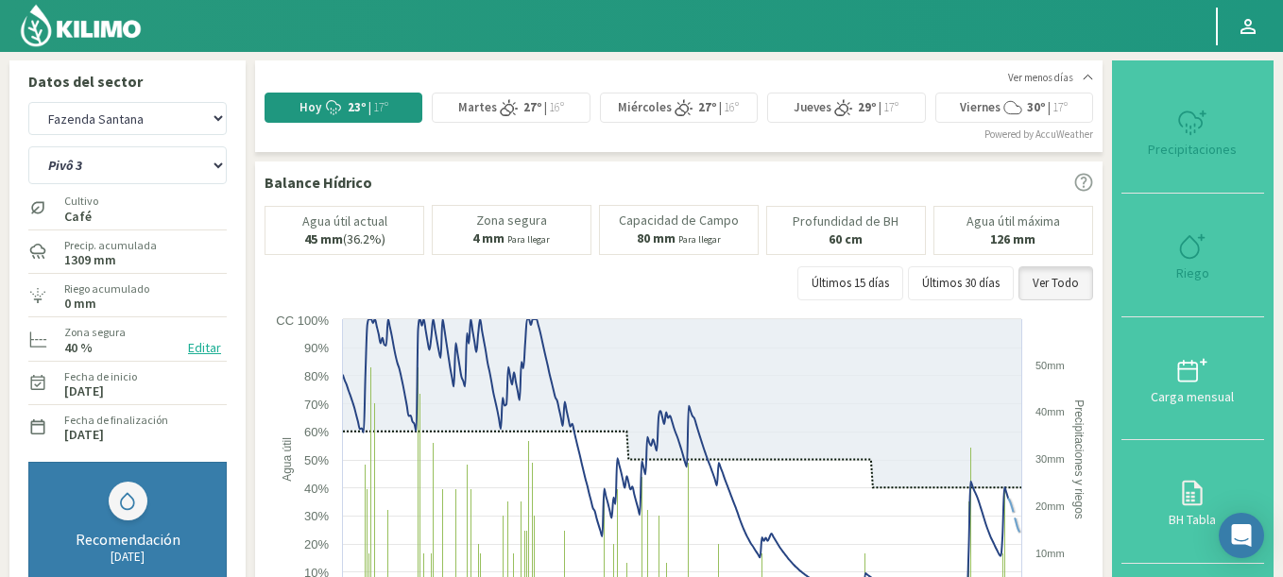
select select "52: Object"
click at [527, 92] on div "Hoy 23º | 17º Martes 27º | 16º Miércoles 27º | 16º Jueves 29º | 17º [GEOGRAPHIC…" at bounding box center [678, 108] width 828 height 38
click at [519, 108] on span at bounding box center [509, 107] width 25 height 19
click at [595, 73] on div "Ver menos [PERSON_NAME] 23º | 17º Hoy 23º | 17º Martes 27º | 16º Miércoles 27º …" at bounding box center [678, 106] width 828 height 73
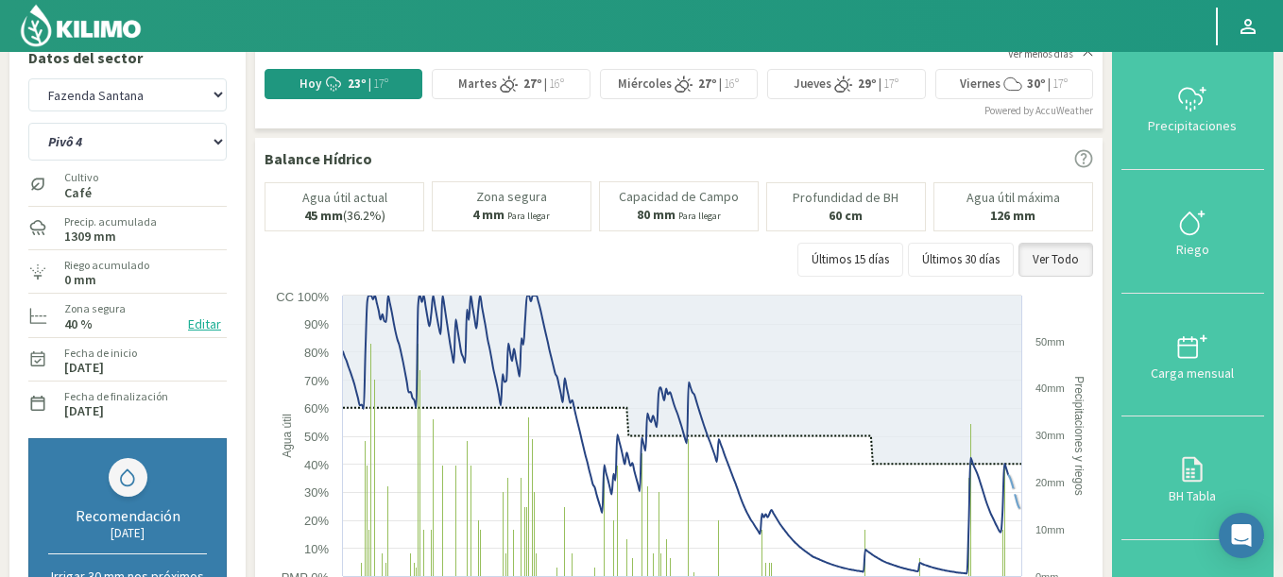
scroll to position [22, 0]
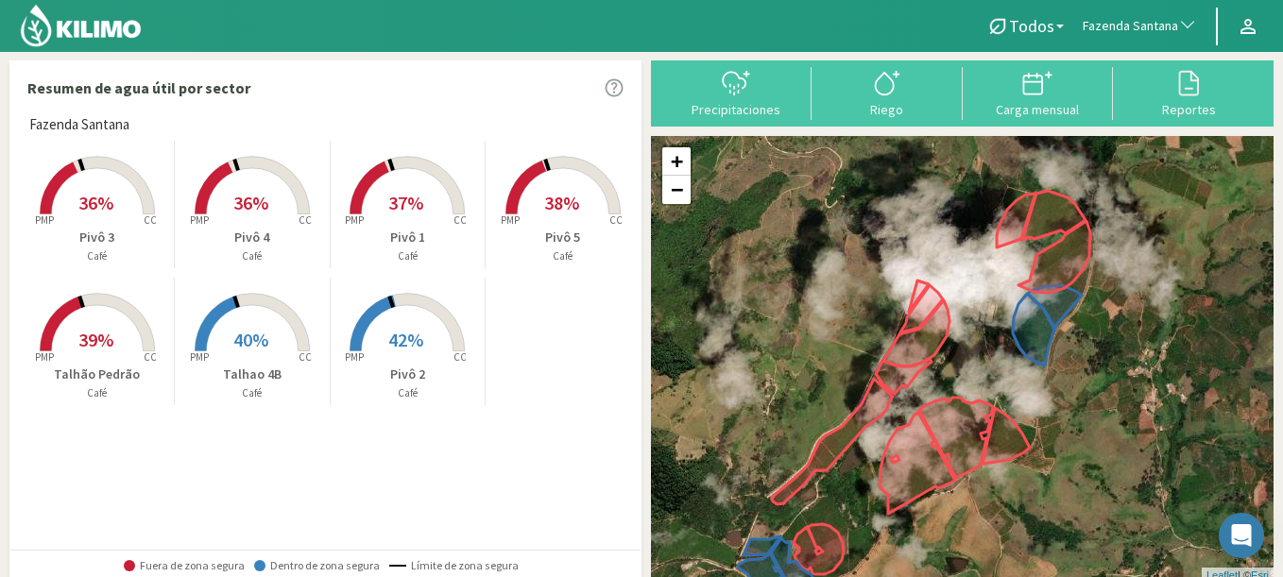
drag, startPoint x: 864, startPoint y: 298, endPoint x: 813, endPoint y: 353, distance: 74.8
click at [813, 353] on div "+ − Leaflet | © Esri" at bounding box center [962, 359] width 622 height 447
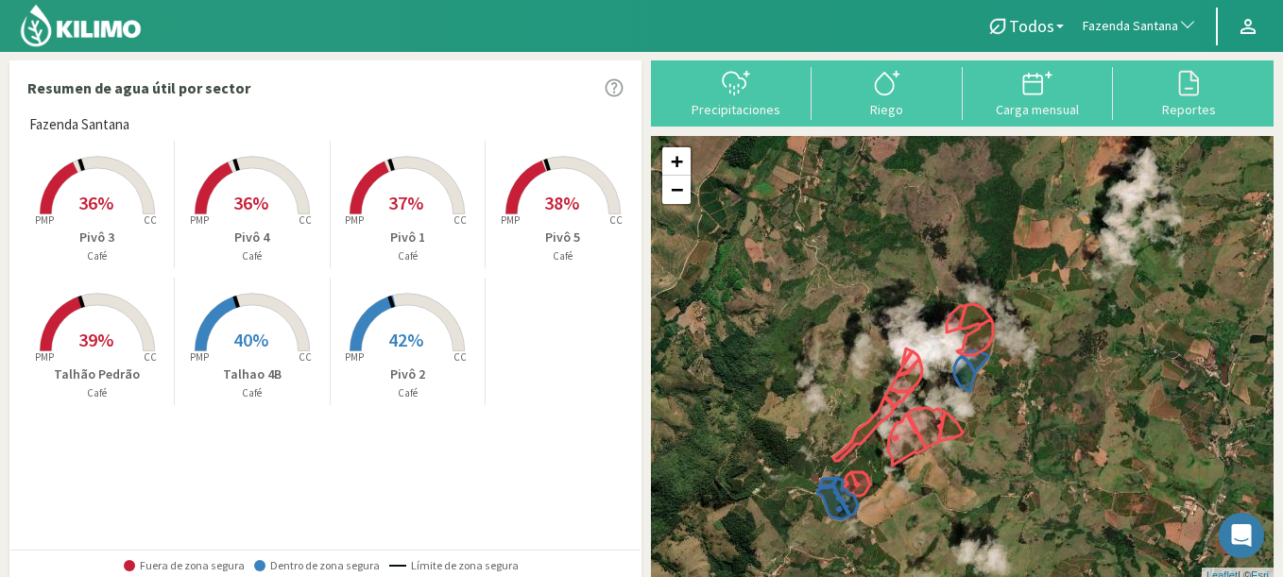
click at [1121, 34] on span "Fazenda Santana" at bounding box center [1129, 26] width 95 height 19
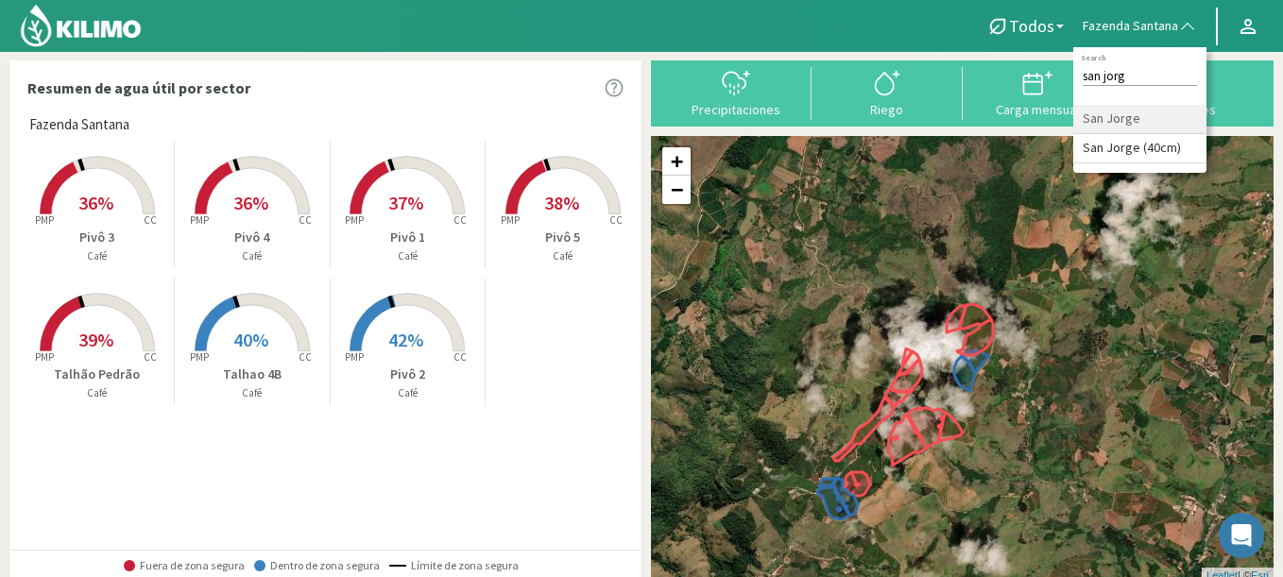
type input "san jorg"
click at [1147, 118] on li "San Jorge" at bounding box center [1139, 119] width 133 height 29
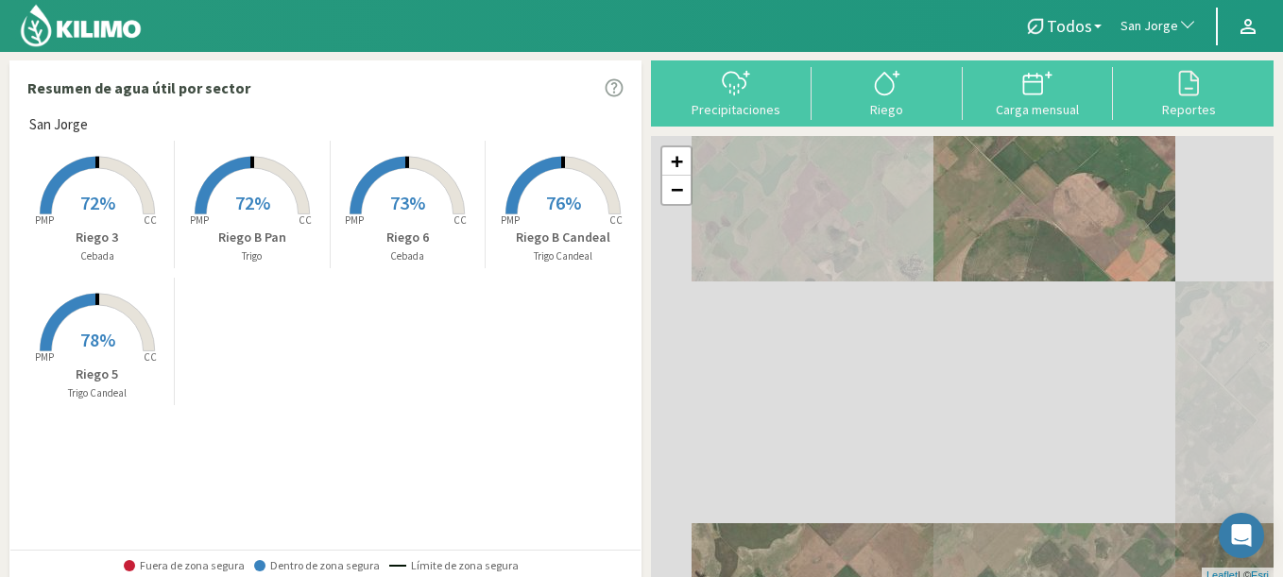
click at [80, 194] on span "72%" at bounding box center [97, 203] width 35 height 24
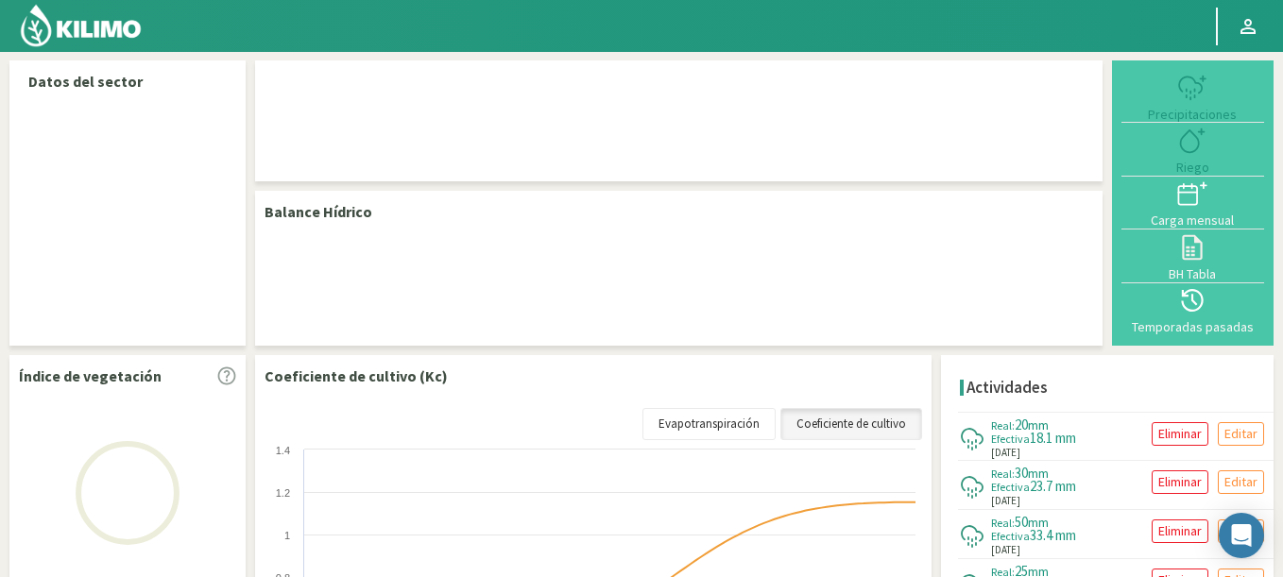
select select "255: Object"
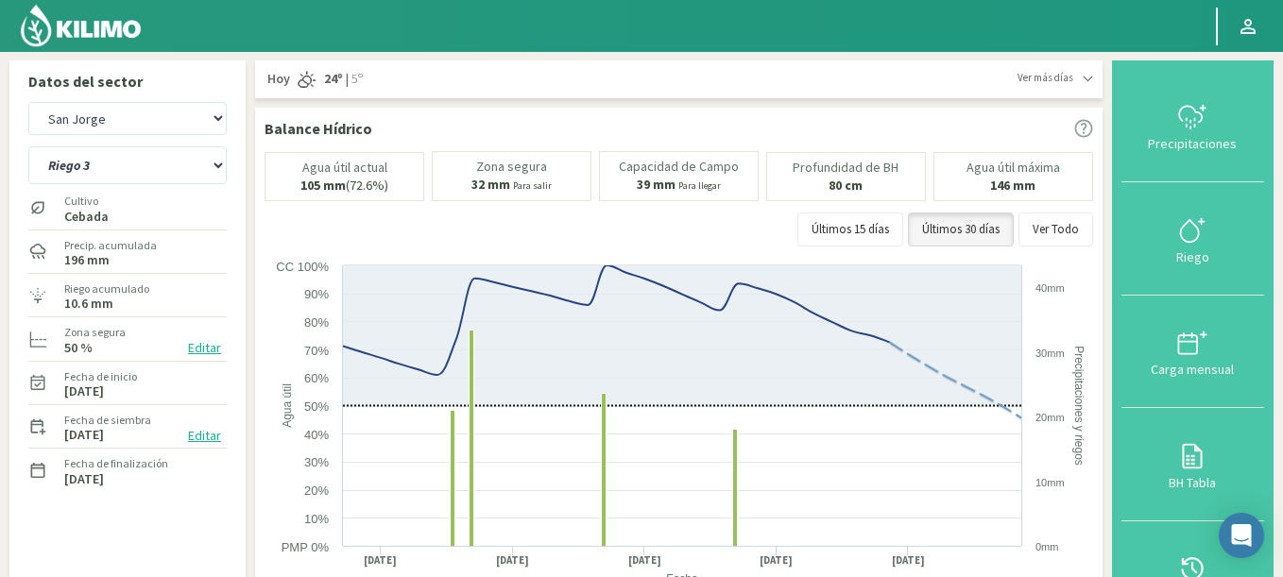
click at [115, 26] on img at bounding box center [81, 25] width 124 height 45
